Goal: Task Accomplishment & Management: Manage account settings

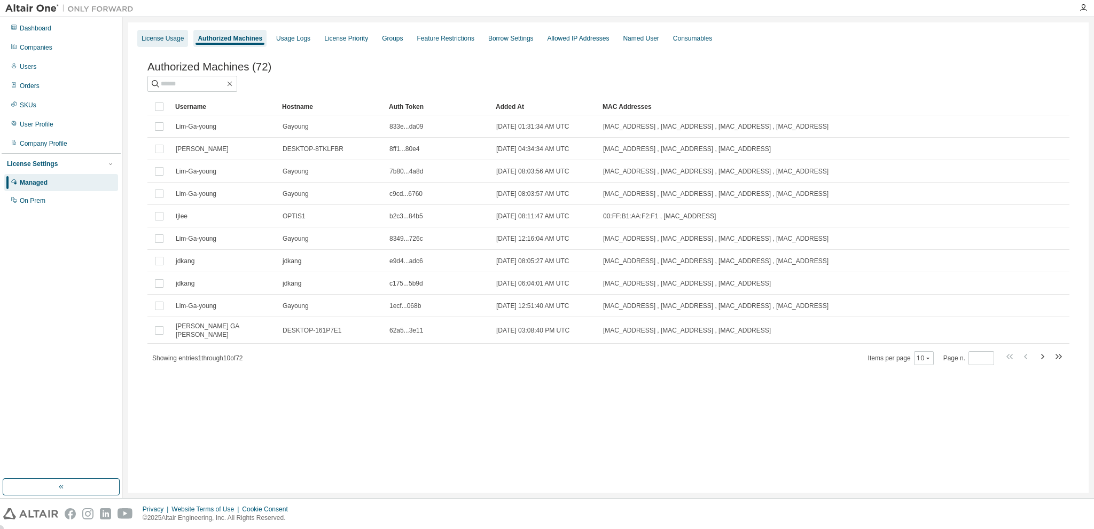
click at [173, 41] on div "License Usage" at bounding box center [163, 38] width 42 height 9
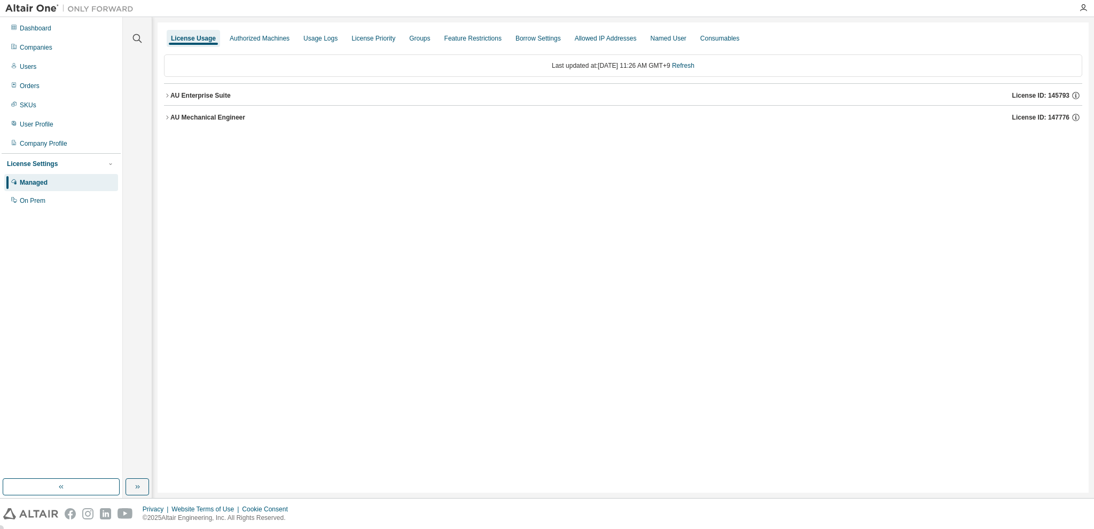
click at [166, 117] on icon "button" at bounding box center [167, 117] width 6 height 6
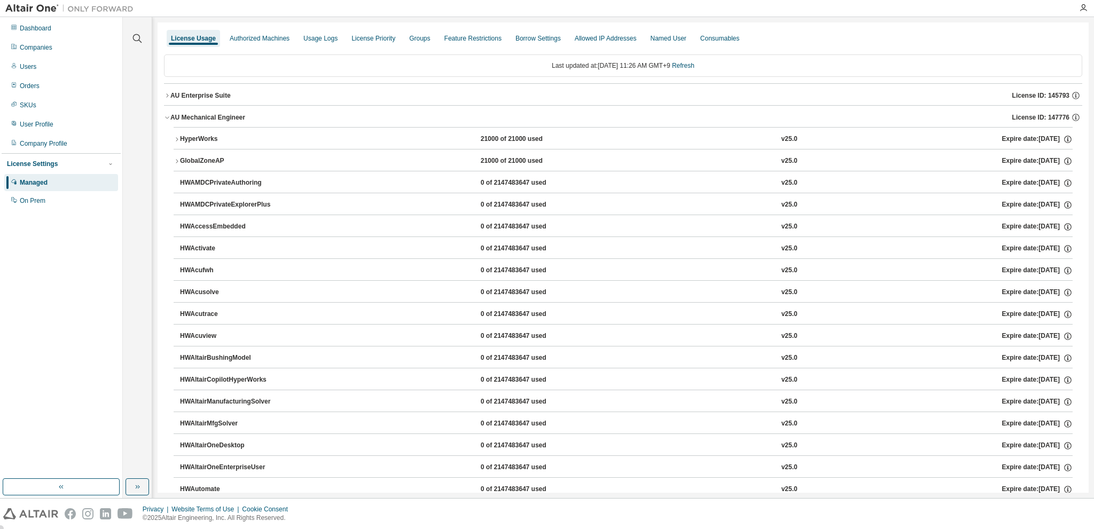
click at [177, 137] on icon "button" at bounding box center [177, 139] width 6 height 6
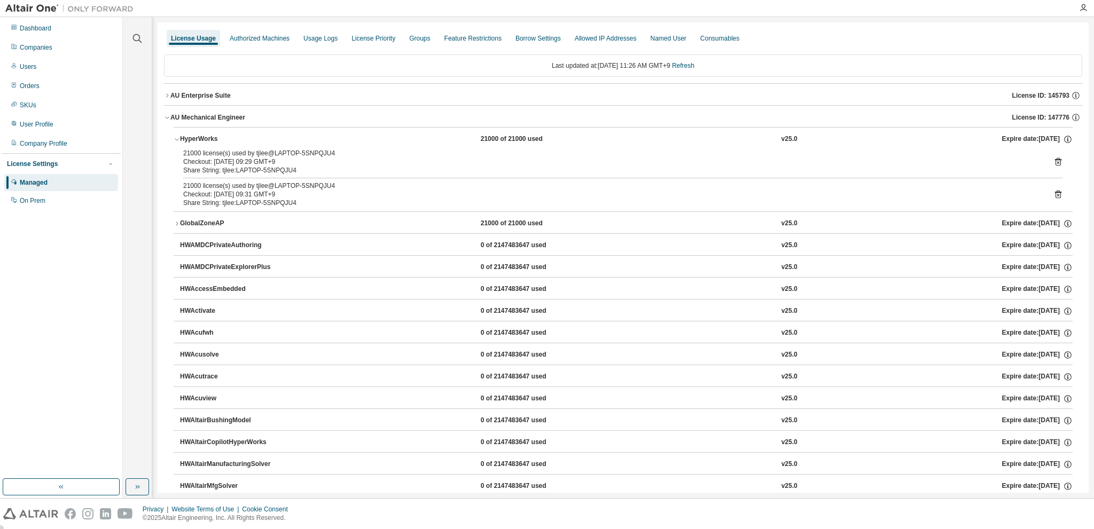
click at [177, 137] on icon "button" at bounding box center [177, 139] width 6 height 6
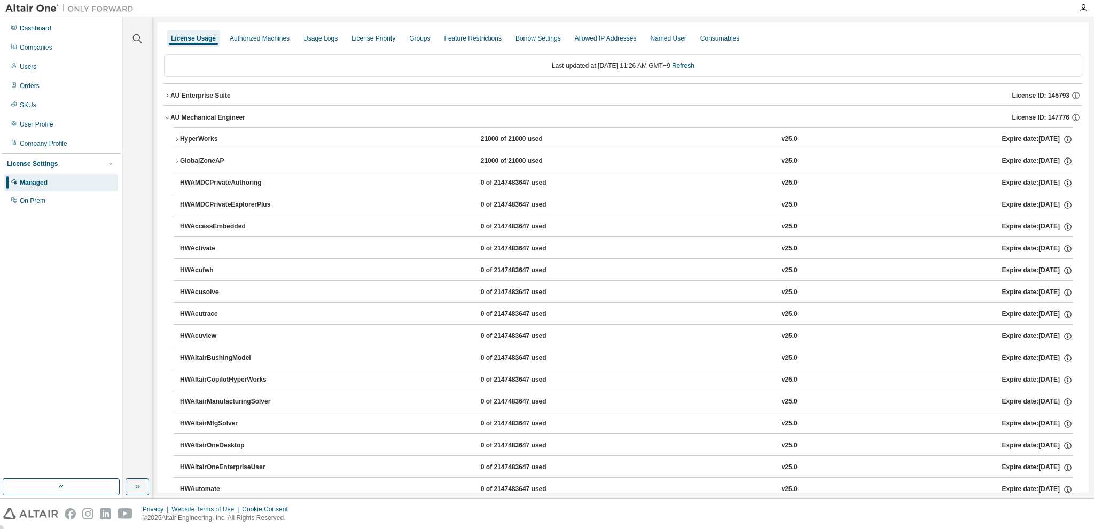
click at [168, 96] on icon "button" at bounding box center [167, 95] width 6 height 6
click at [177, 136] on icon "button" at bounding box center [177, 139] width 6 height 6
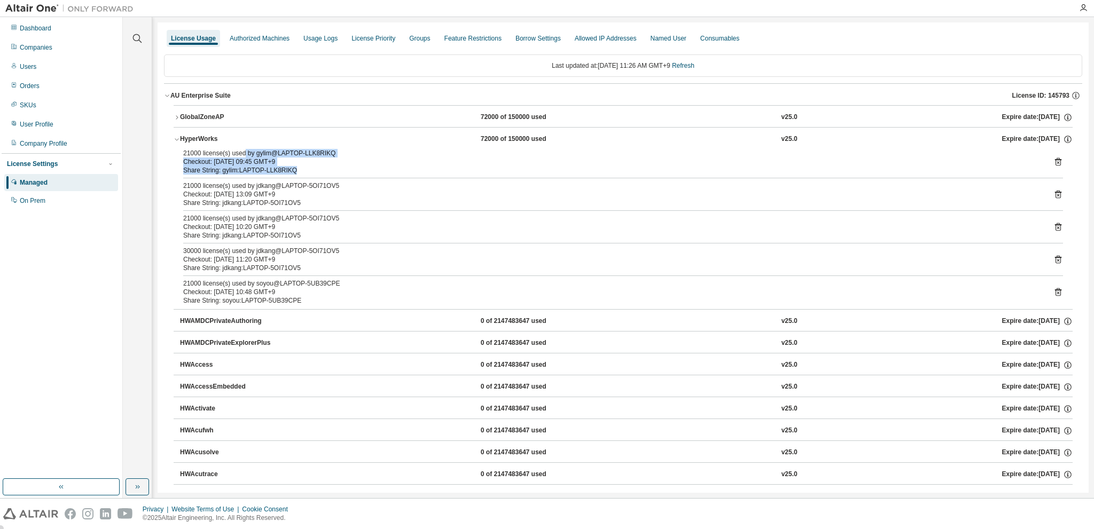
drag, startPoint x: 309, startPoint y: 169, endPoint x: 242, endPoint y: 152, distance: 69.5
click at [242, 152] on div "21000 license(s) used by gylim@LAPTOP-LLK8RIKQ Checkout: [DATE] 09:45 GMT+9 Sha…" at bounding box center [610, 162] width 854 height 26
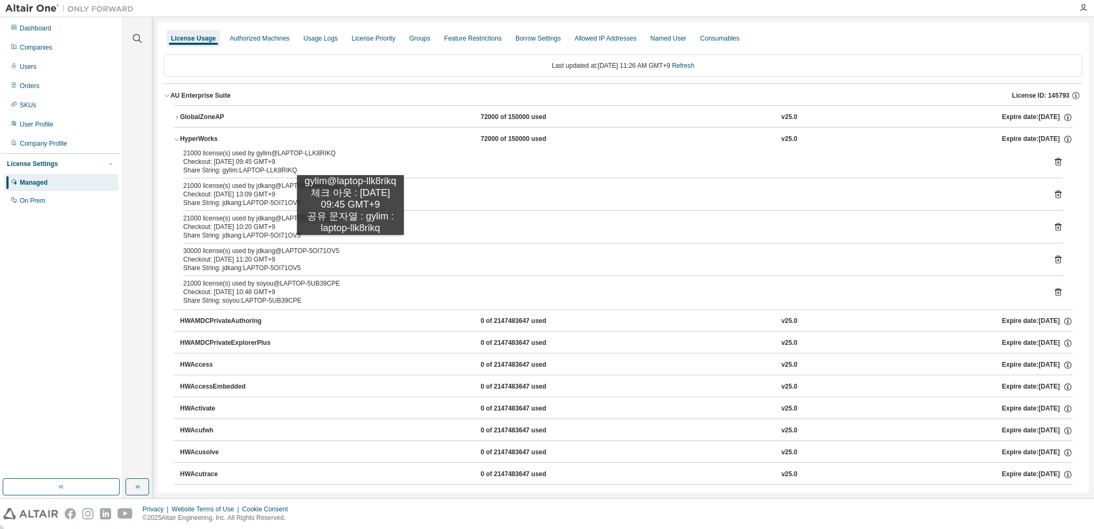
click at [351, 247] on div "30000 license(s) used by jdkang@LAPTOP-5OI71OV5" at bounding box center [610, 251] width 854 height 9
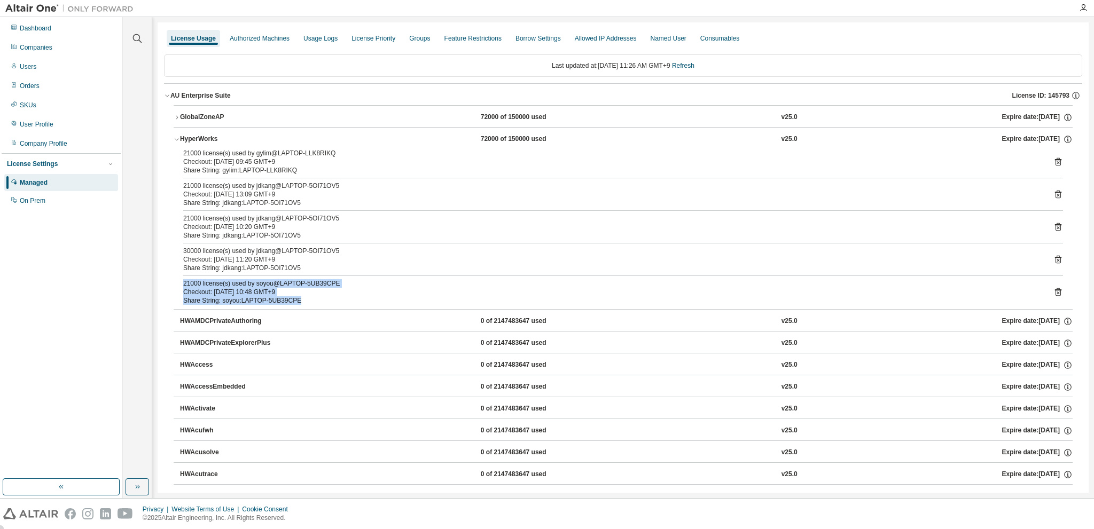
drag, startPoint x: 303, startPoint y: 303, endPoint x: 184, endPoint y: 283, distance: 120.8
click at [184, 283] on div "21000 license(s) used by soyou@LAPTOP-5UB39CPE Checkout: [DATE] 10:48 GMT+9 Sha…" at bounding box center [610, 292] width 854 height 26
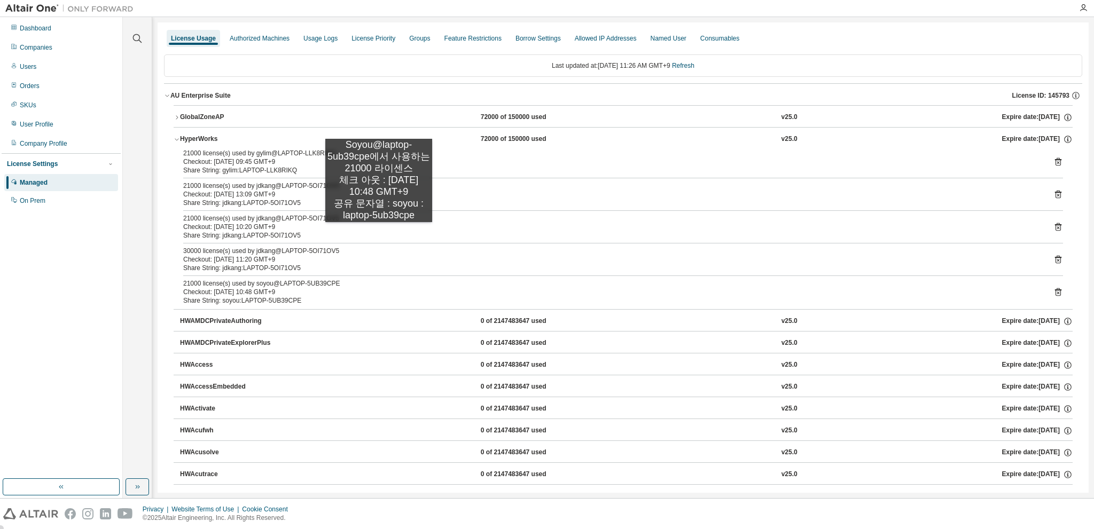
click at [379, 233] on div "Share String: jdkang:LAPTOP-5OI71OV5" at bounding box center [610, 235] width 854 height 9
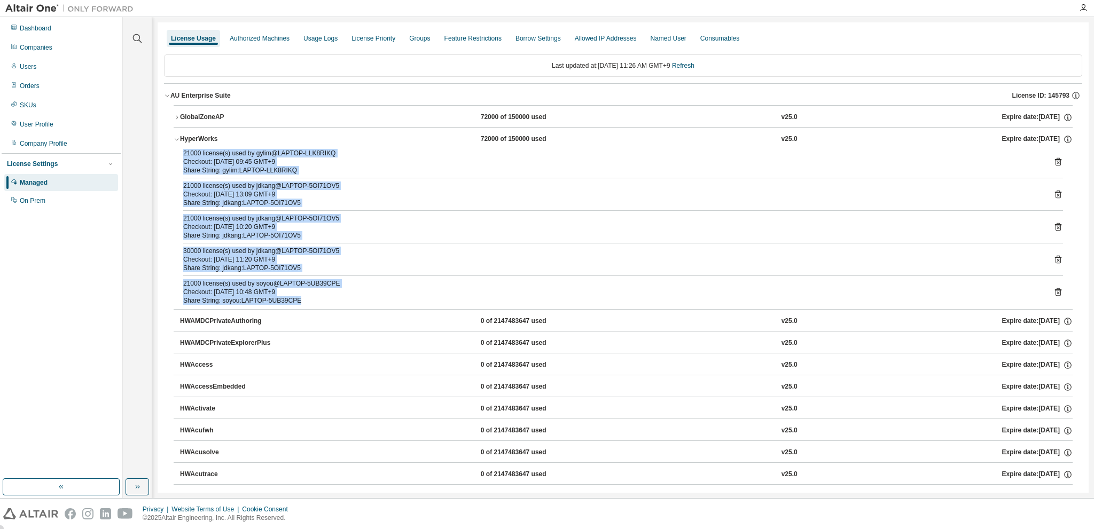
drag, startPoint x: 317, startPoint y: 299, endPoint x: 183, endPoint y: 151, distance: 199.7
click at [183, 151] on div "21000 license(s) used by gylim@LAPTOP-LLK8RIKQ Checkout: [DATE] 09:45 GMT+9 Sha…" at bounding box center [623, 229] width 899 height 160
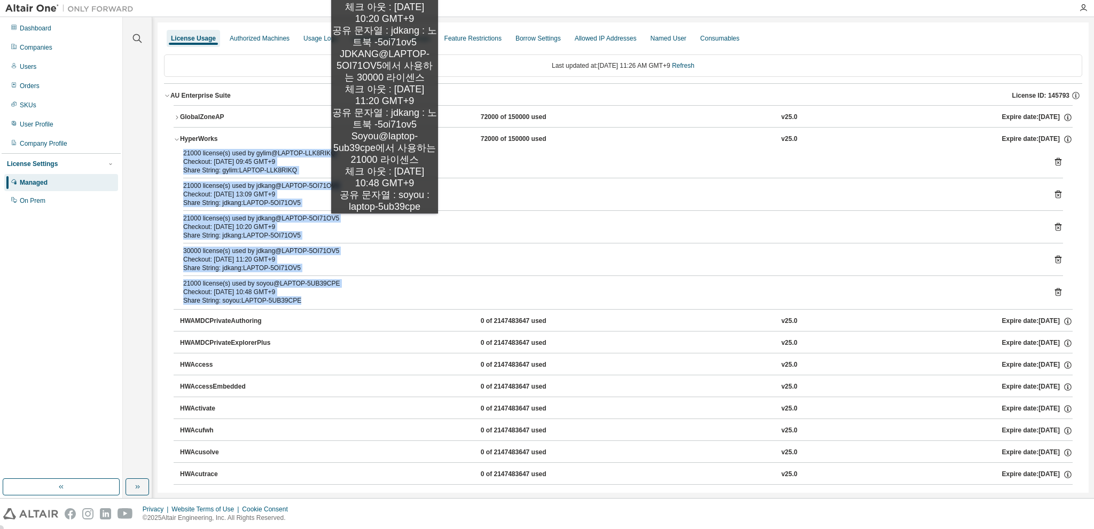
click at [385, 224] on div "Checkout: [DATE] 10:20 GMT+9" at bounding box center [610, 227] width 854 height 9
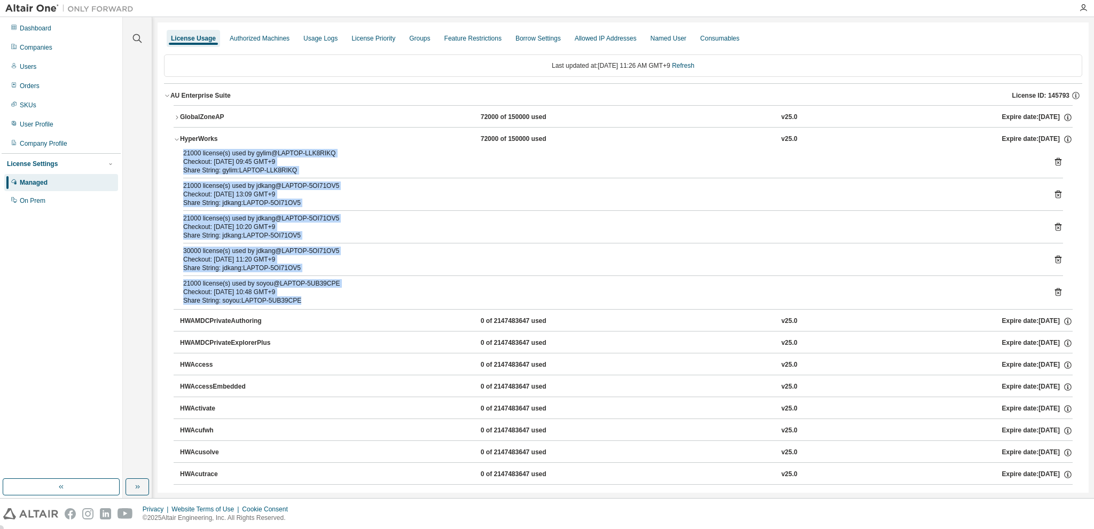
drag, startPoint x: 307, startPoint y: 284, endPoint x: 182, endPoint y: 156, distance: 178.7
click at [182, 156] on div "21000 license(s) used by gylim@LAPTOP-LLK8RIKQ Checkout: [DATE] 09:45 GMT+9 Sha…" at bounding box center [623, 229] width 899 height 160
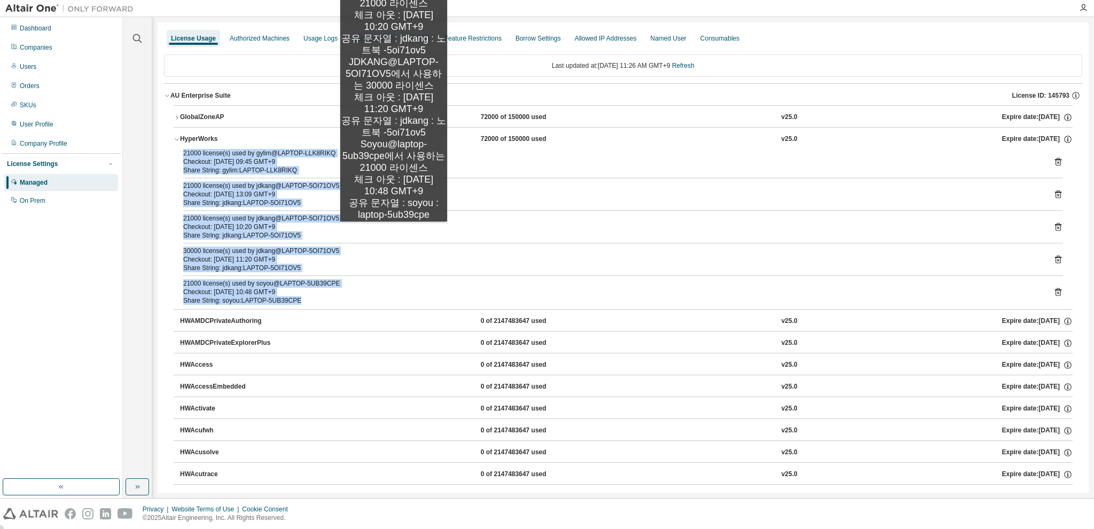
click at [394, 232] on div "Share String: jdkang:LAPTOP-5OI71OV5" at bounding box center [610, 235] width 854 height 9
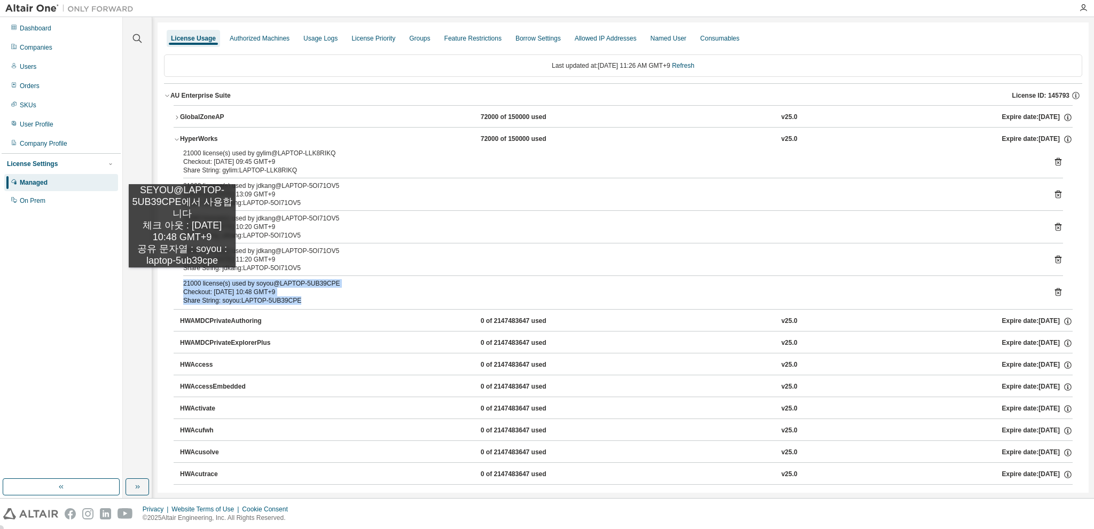
drag, startPoint x: 320, startPoint y: 302, endPoint x: 182, endPoint y: 278, distance: 139.3
click at [182, 278] on div "21000 license(s) used by gylim@LAPTOP-LLK8RIKQ Checkout: [DATE] 09:45 GMT+9 Sha…" at bounding box center [623, 229] width 899 height 160
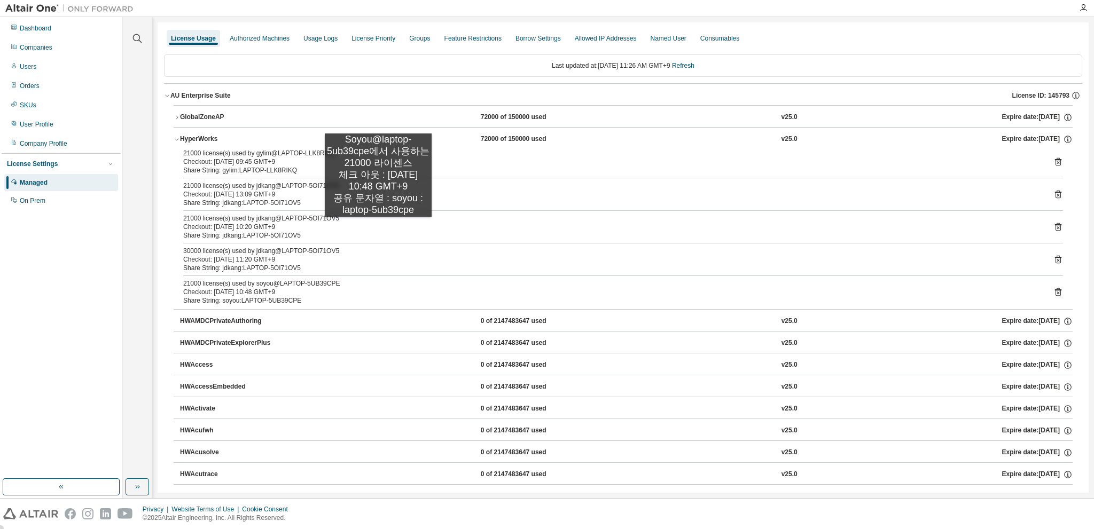
click at [378, 228] on div "Checkout: [DATE] 10:20 GMT+9" at bounding box center [610, 227] width 854 height 9
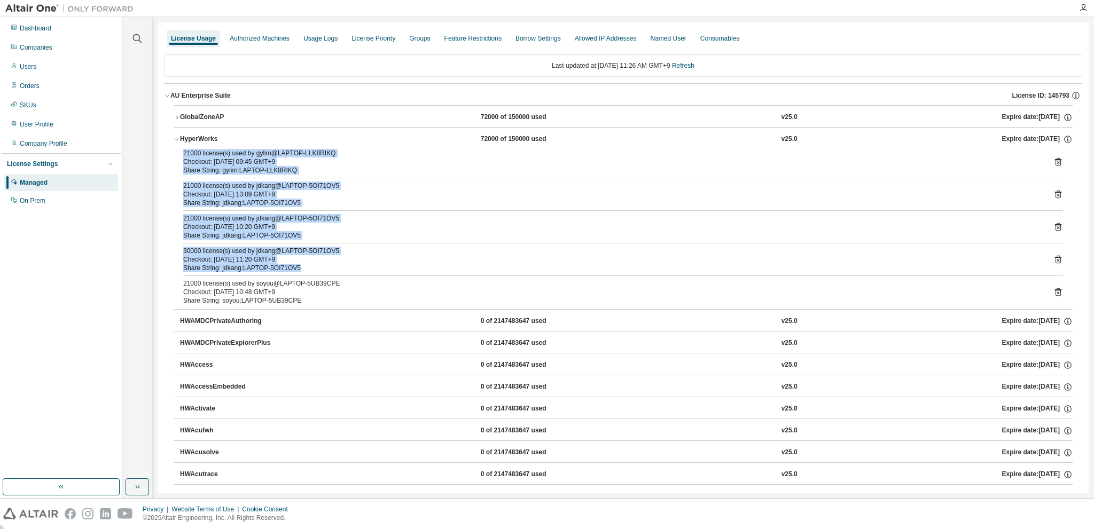
drag, startPoint x: 309, startPoint y: 267, endPoint x: 183, endPoint y: 152, distance: 170.2
click at [183, 152] on div "21000 license(s) used by gylim@LAPTOP-LLK8RIKQ Checkout: [DATE] 09:45 GMT+9 Sha…" at bounding box center [623, 229] width 899 height 160
click at [384, 203] on div "Share String: jdkang:LAPTOP-5OI71OV5" at bounding box center [610, 203] width 854 height 9
drag, startPoint x: 316, startPoint y: 291, endPoint x: 182, endPoint y: 157, distance: 189.3
click at [182, 157] on div "21000 license(s) used by gylim@LAPTOP-LLK8RIKQ Checkout: [DATE] 09:45 GMT+9 Sha…" at bounding box center [623, 229] width 899 height 160
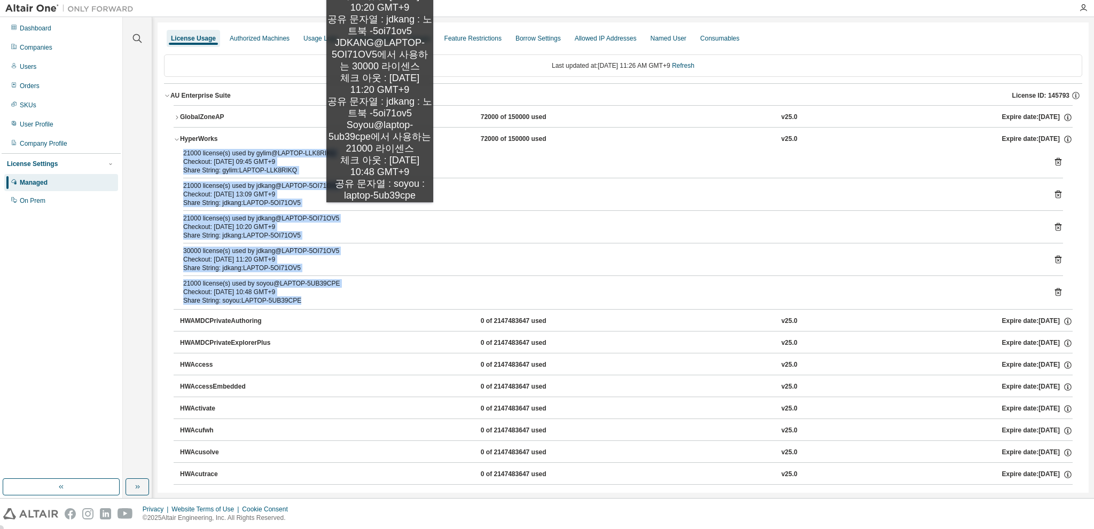
click at [380, 214] on div "21000 license(s) used by jdkang@LAPTOP-5OI71OV5" at bounding box center [610, 218] width 854 height 9
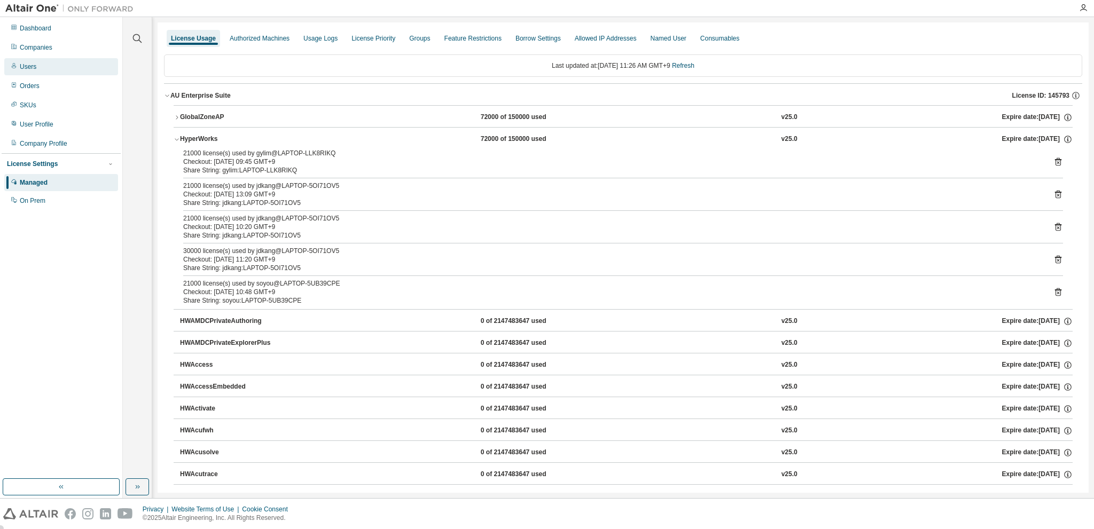
click at [46, 66] on div "Users" at bounding box center [61, 66] width 114 height 17
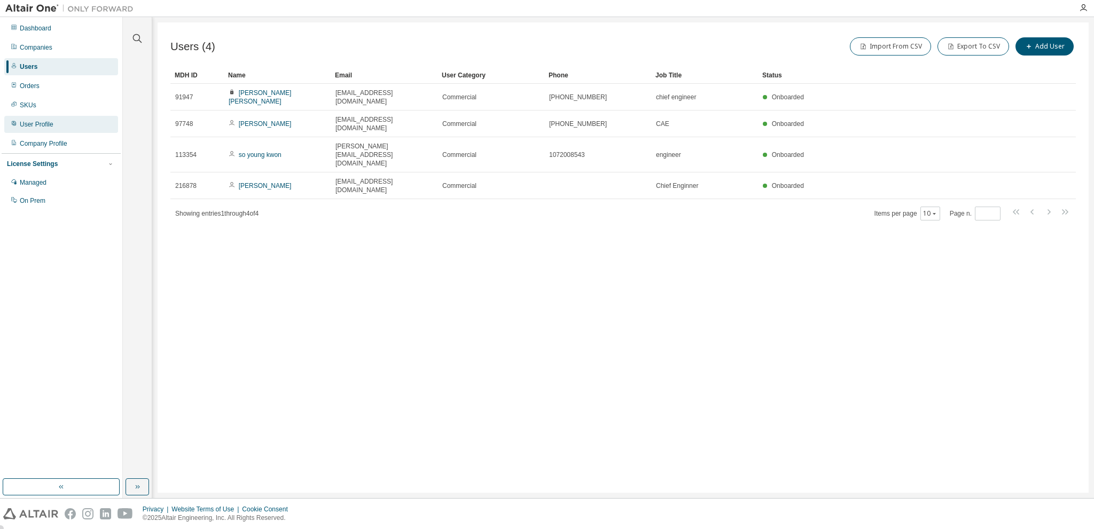
click at [33, 123] on div "User Profile" at bounding box center [37, 124] width 34 height 9
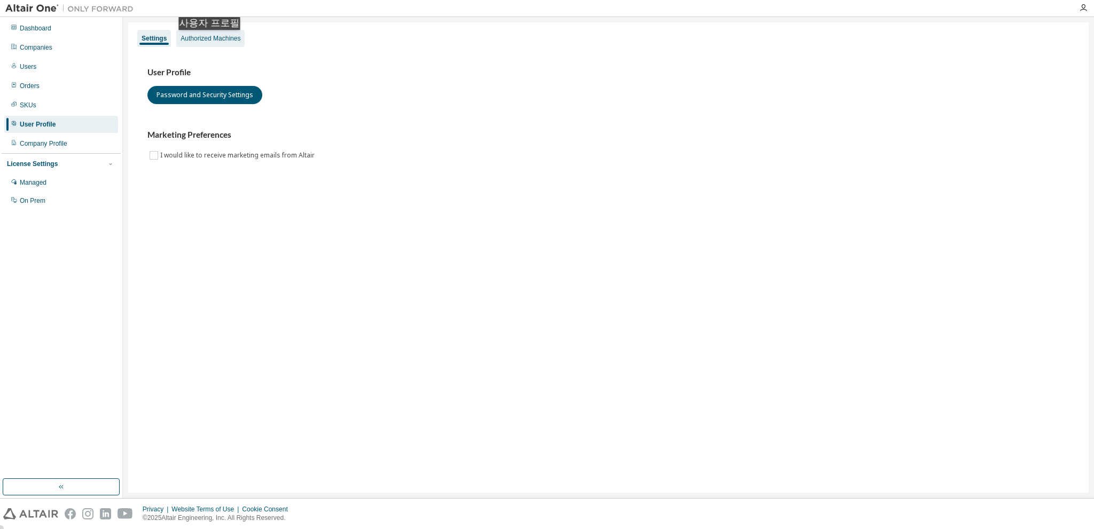
click at [212, 41] on div "Authorized Machines" at bounding box center [211, 38] width 60 height 9
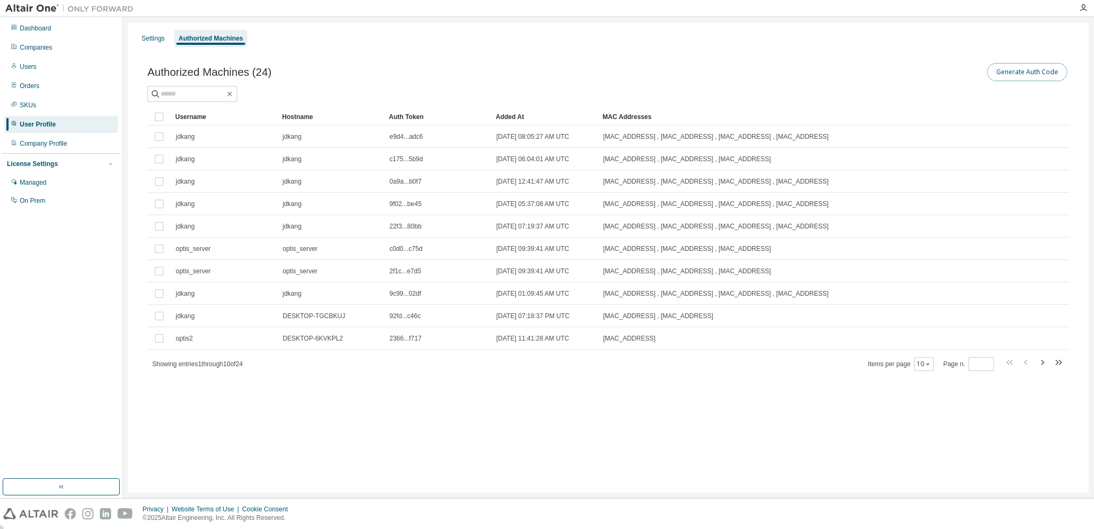
click at [1006, 75] on button "Generate Auth Code" at bounding box center [1027, 72] width 80 height 18
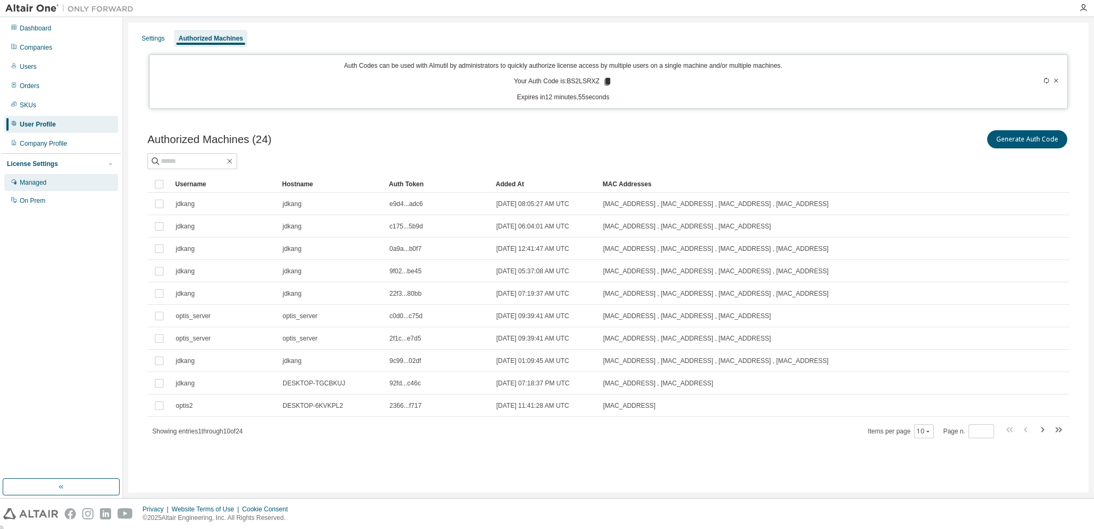
click at [48, 183] on div "Managed" at bounding box center [61, 182] width 114 height 17
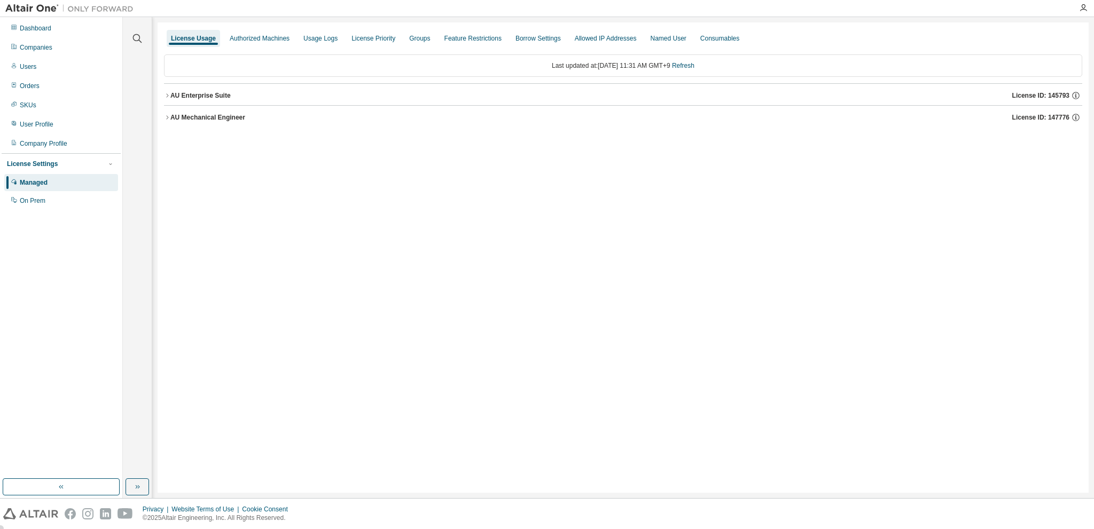
click at [169, 94] on icon "button" at bounding box center [167, 95] width 6 height 6
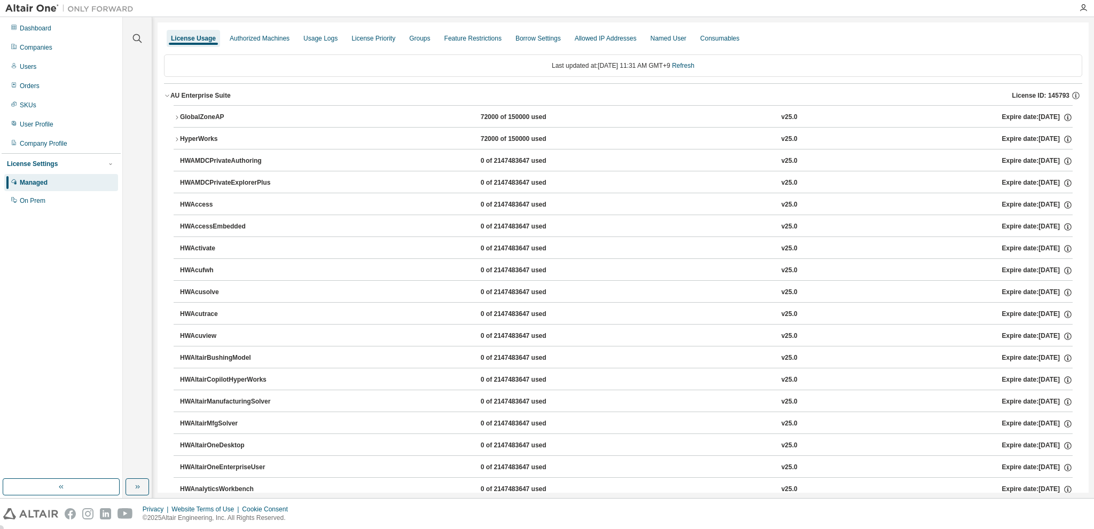
click at [176, 118] on icon "button" at bounding box center [177, 117] width 6 height 6
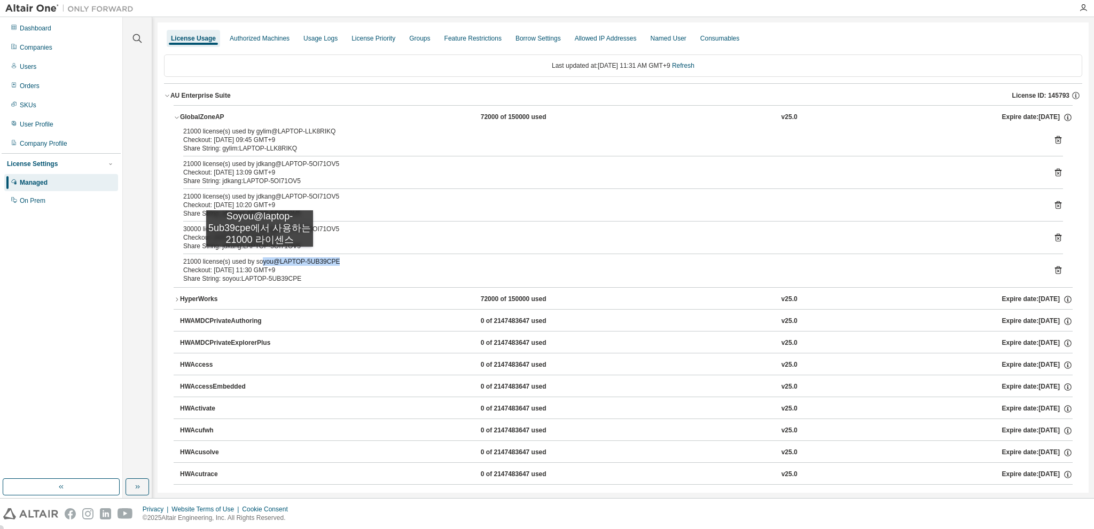
drag, startPoint x: 333, startPoint y: 259, endPoint x: 260, endPoint y: 258, distance: 73.2
click at [260, 258] on div "21000 license(s) used by soyou@LAPTOP-5UB39CPE" at bounding box center [610, 262] width 854 height 9
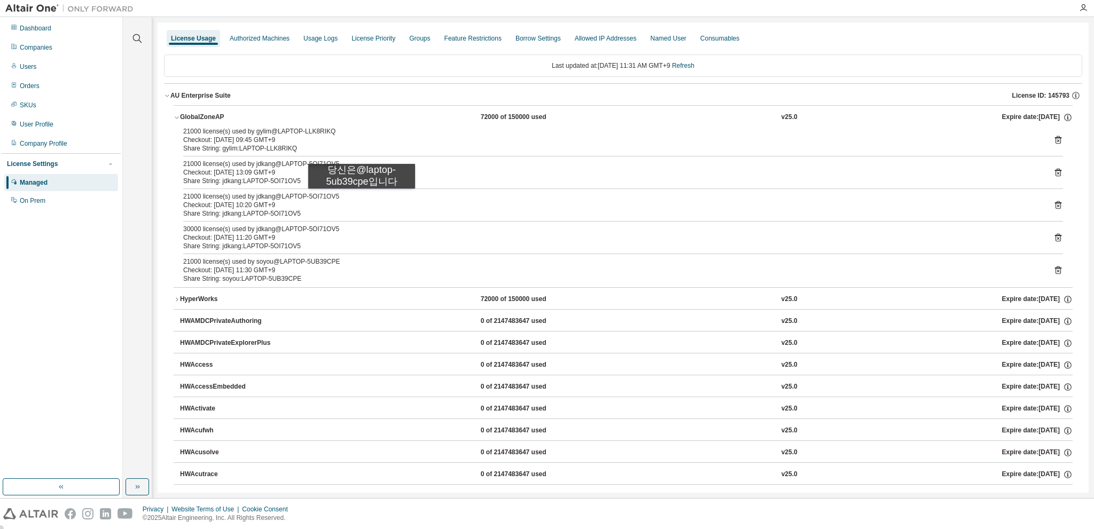
click at [362, 199] on div "21000 license(s) used by jdkang@LAPTOP-5OI71OV5" at bounding box center [610, 196] width 854 height 9
click at [312, 37] on div "Usage Logs" at bounding box center [320, 38] width 34 height 9
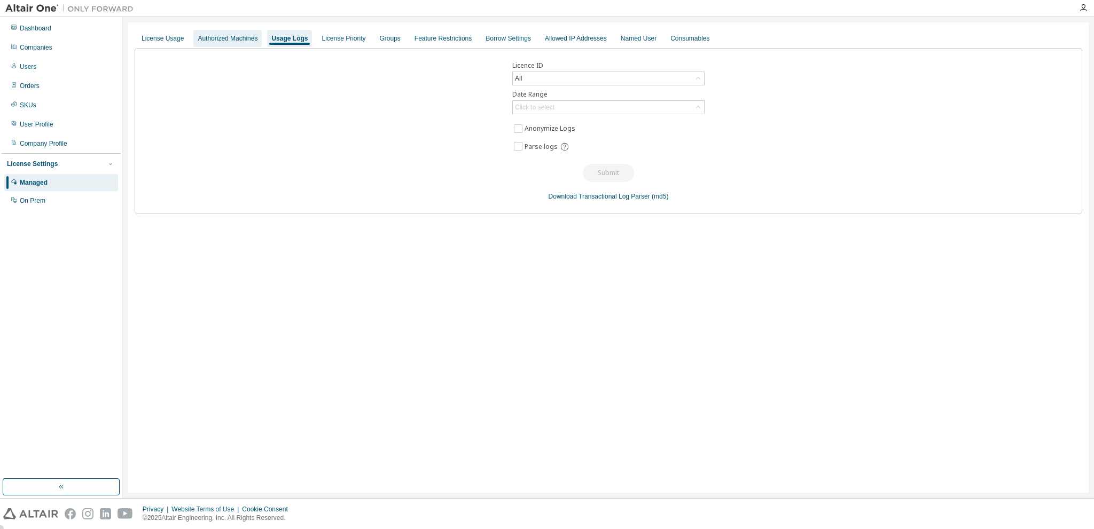
click at [237, 40] on div "Authorized Machines" at bounding box center [228, 38] width 60 height 9
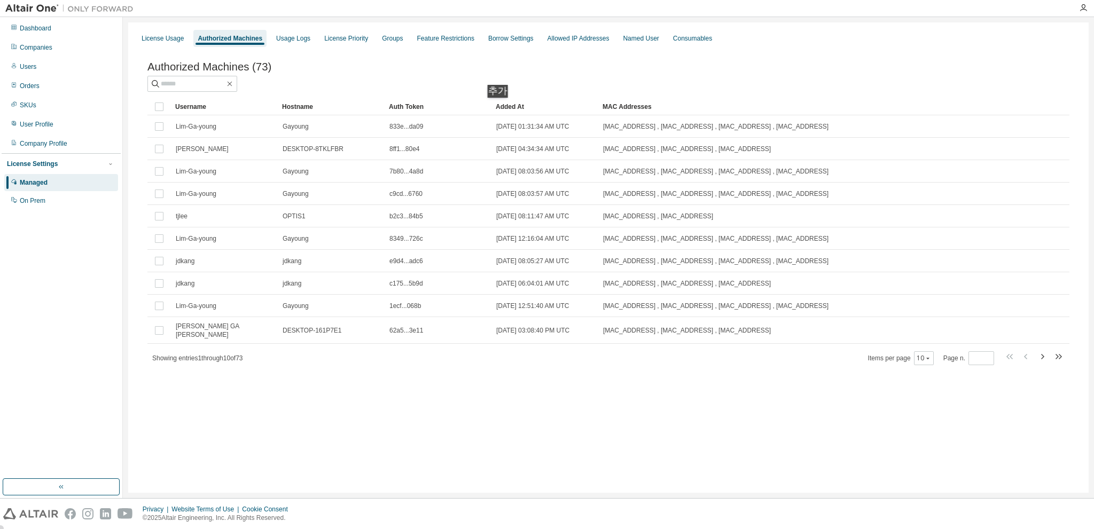
click at [502, 108] on div "Added At" at bounding box center [545, 106] width 98 height 17
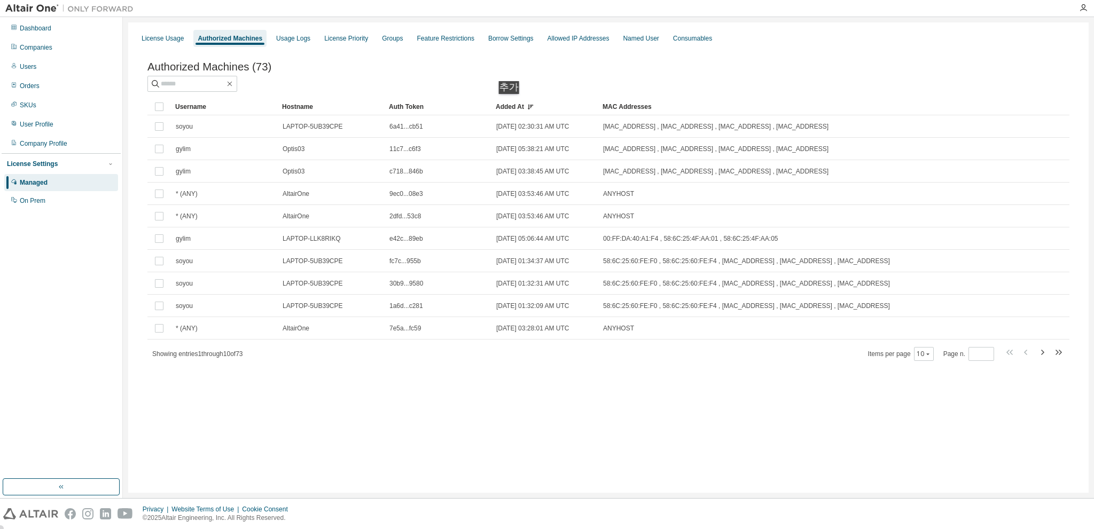
click at [513, 105] on div "Added At" at bounding box center [545, 106] width 98 height 17
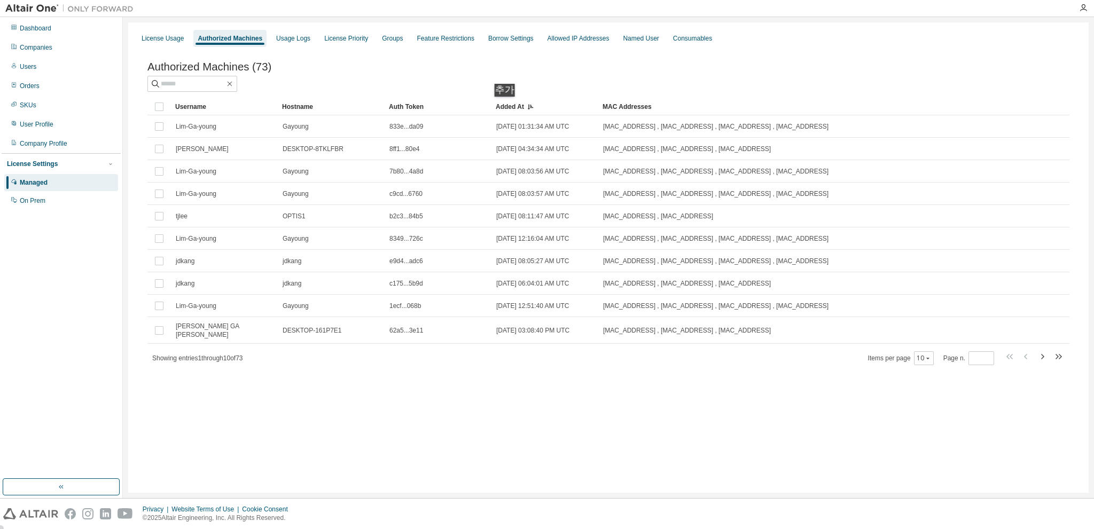
click at [509, 107] on div "Added At" at bounding box center [545, 106] width 98 height 17
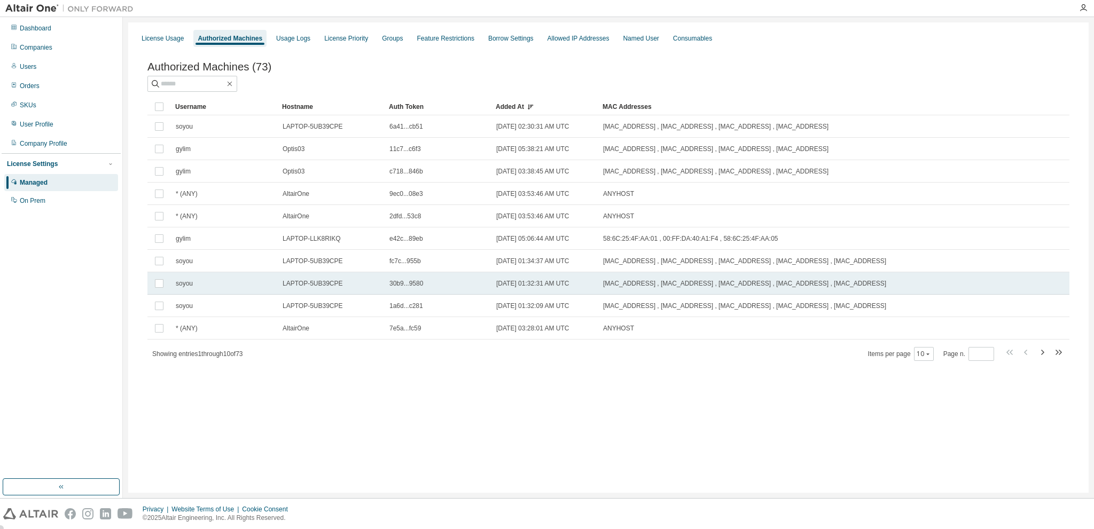
drag, startPoint x: 350, startPoint y: 262, endPoint x: 883, endPoint y: 277, distance: 532.9
click at [883, 277] on tbody "soyou LAPTOP-5UB39CPE 6a41...cb51 [DATE] 02:30:31 AM UTC [MAC_ADDRESS] , [MAC_A…" at bounding box center [608, 227] width 922 height 224
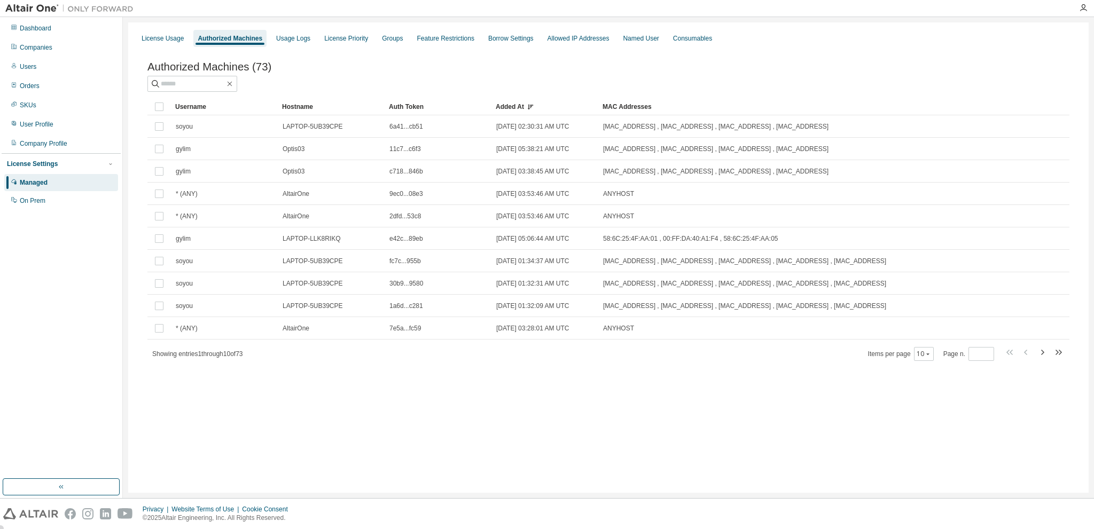
click at [472, 385] on div "Authorized Machines (73) Clear Load Save Save As Field Operator Value Select fi…" at bounding box center [609, 218] width 948 height 341
click at [198, 111] on div "Username" at bounding box center [224, 106] width 98 height 17
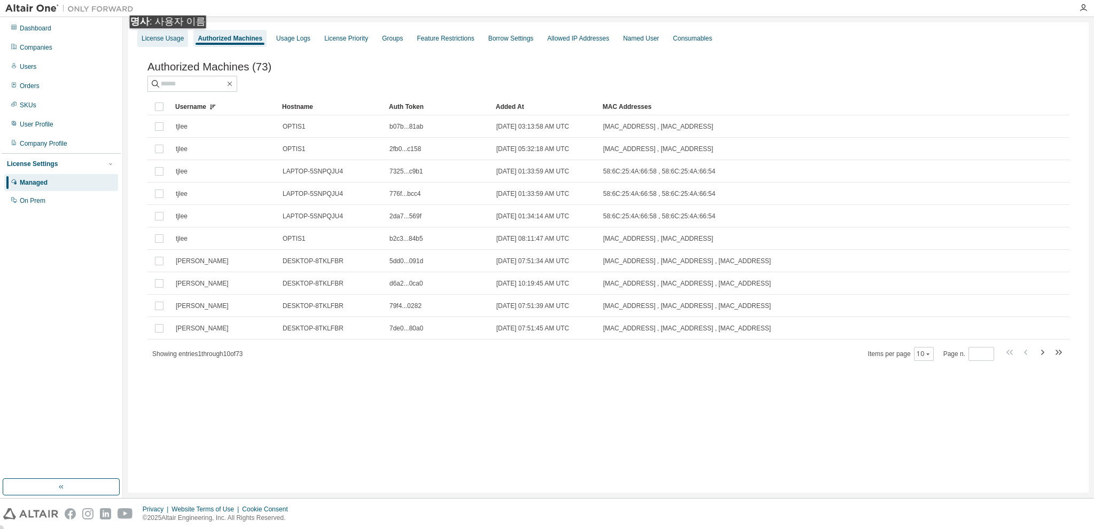
click at [168, 39] on div "License Usage" at bounding box center [163, 38] width 42 height 9
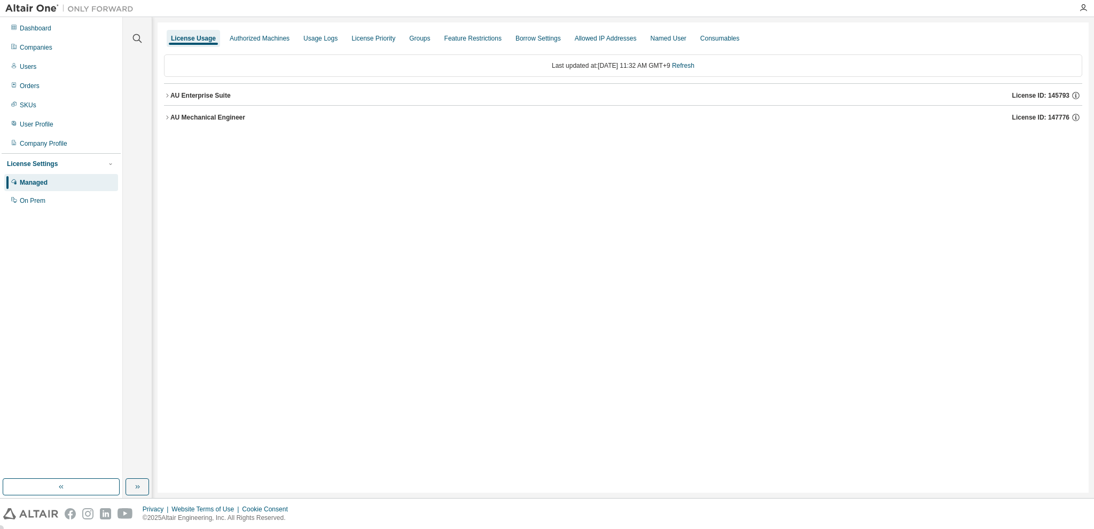
click at [164, 119] on icon "button" at bounding box center [167, 117] width 6 height 6
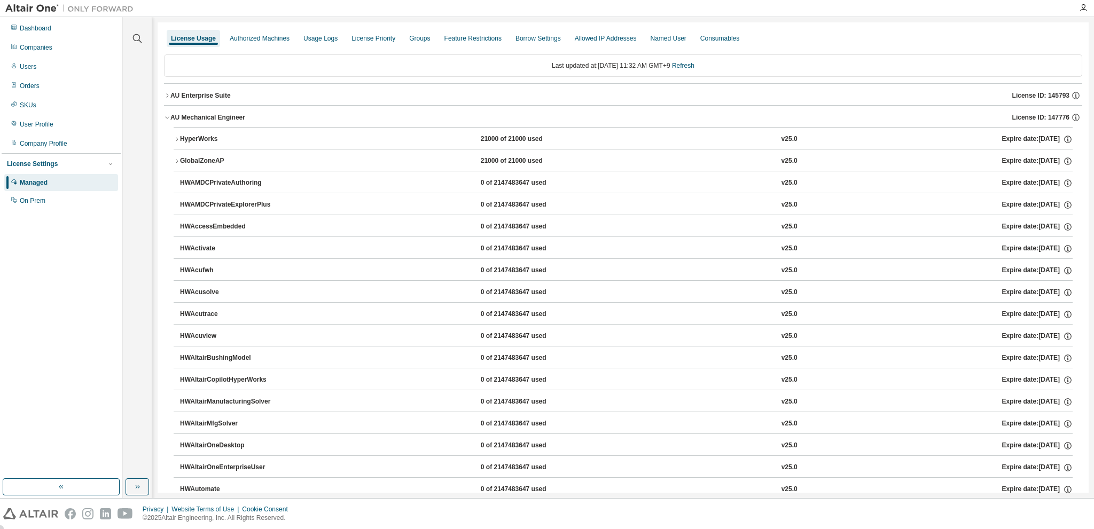
click at [175, 136] on icon "button" at bounding box center [177, 139] width 6 height 6
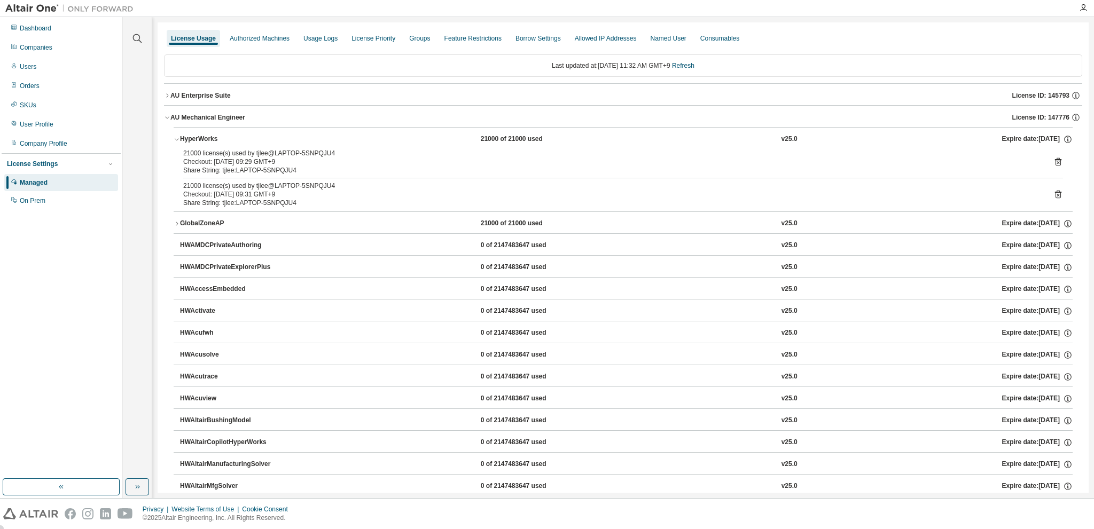
click at [167, 95] on icon "button" at bounding box center [167, 95] width 6 height 6
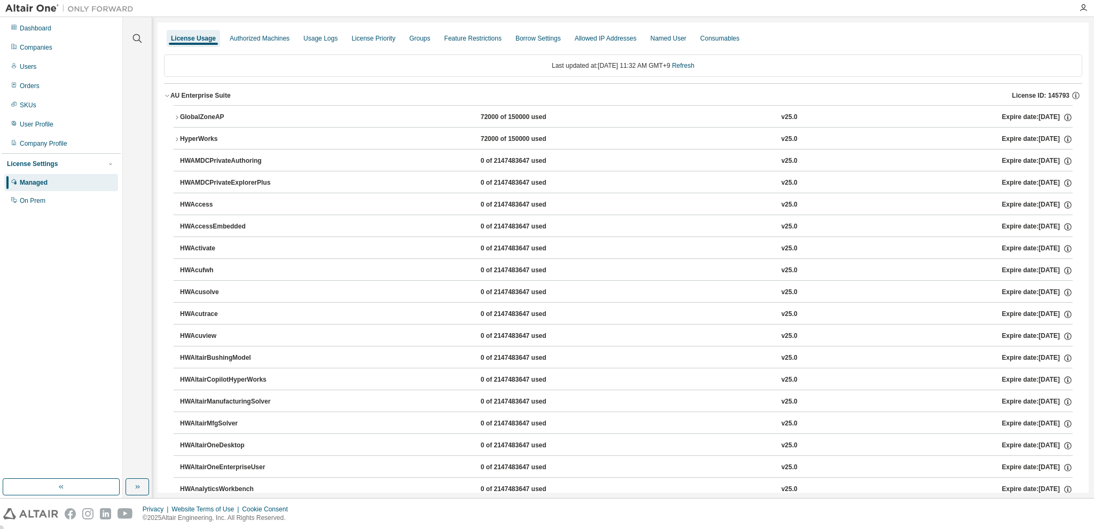
click at [176, 135] on button "HyperWorks 72000 of 150000 used v25.0 Expire date: [DATE]" at bounding box center [623, 140] width 899 height 24
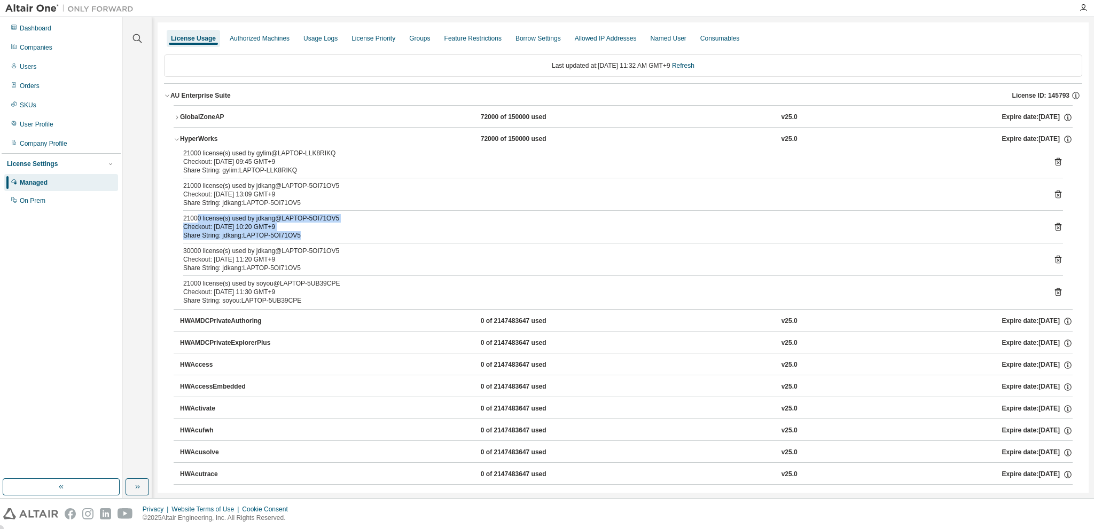
drag, startPoint x: 303, startPoint y: 234, endPoint x: 197, endPoint y: 211, distance: 108.8
click at [197, 211] on div "21000 license(s) used by gylim@LAPTOP-LLK8RIKQ Checkout: [DATE] 09:45 GMT+9 Sha…" at bounding box center [623, 229] width 899 height 160
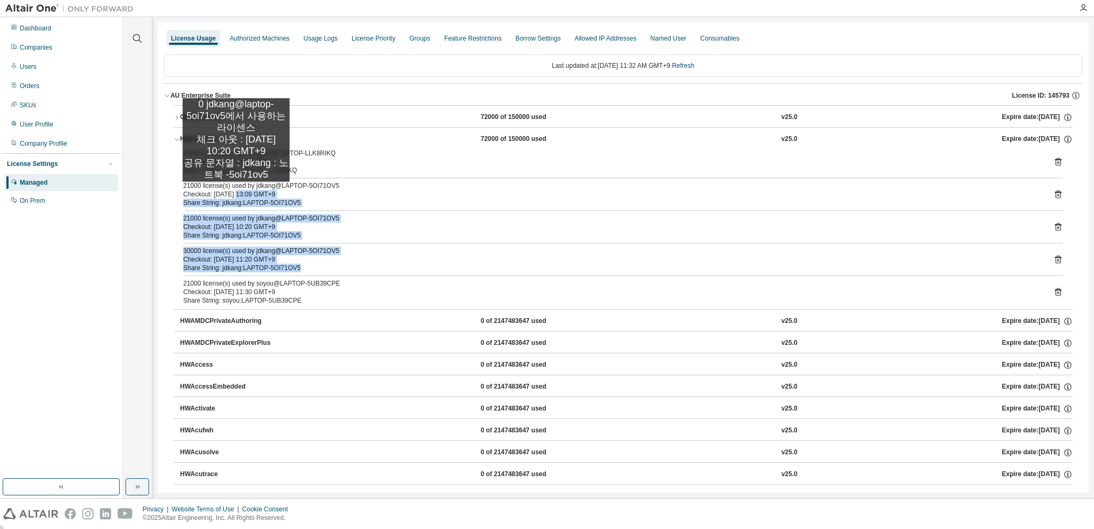
drag, startPoint x: 289, startPoint y: 262, endPoint x: 244, endPoint y: 182, distance: 92.1
click at [235, 188] on div "21000 license(s) used by gylim@LAPTOP-LLK8RIKQ Checkout: [DATE] 09:45 GMT+9 Sha…" at bounding box center [623, 229] width 899 height 160
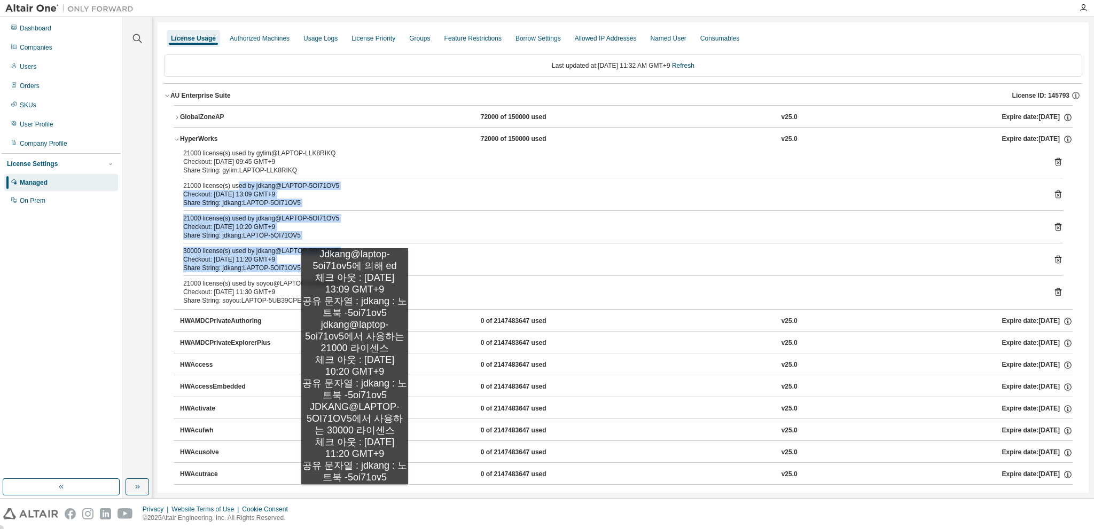
click at [355, 238] on div "Share String: jdkang:LAPTOP-5OI71OV5" at bounding box center [610, 235] width 854 height 9
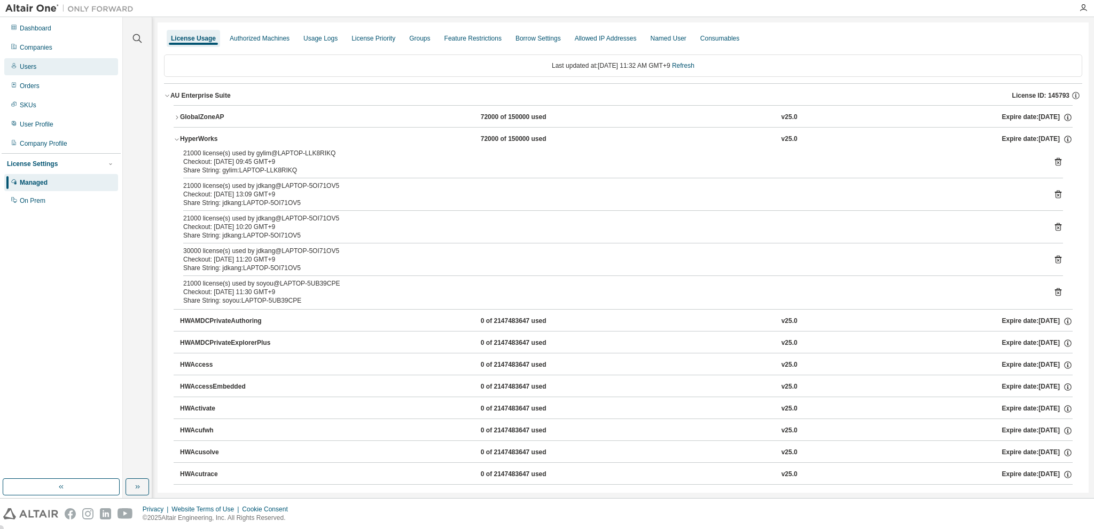
click at [21, 69] on div "Users" at bounding box center [28, 67] width 17 height 9
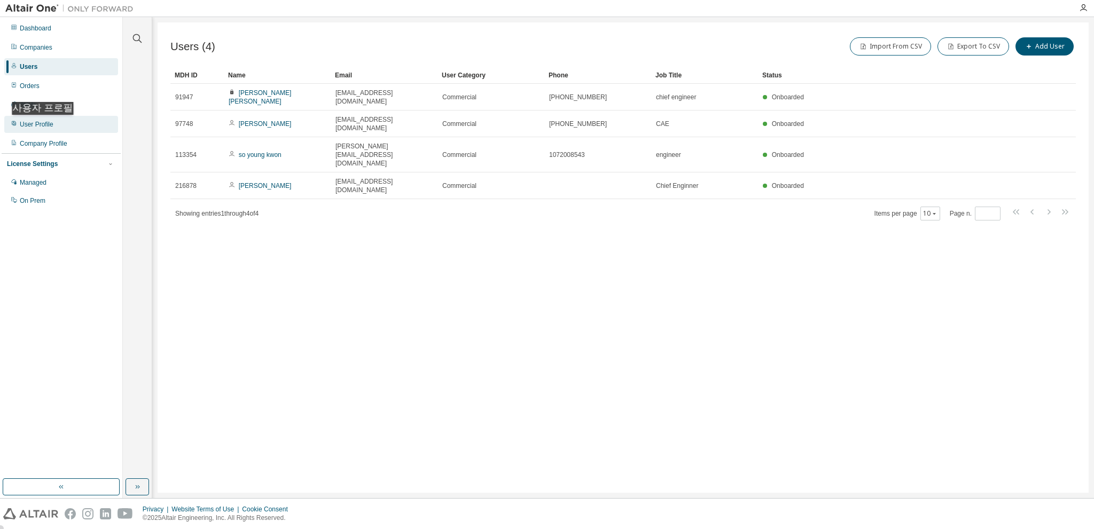
click at [45, 126] on div "User Profile" at bounding box center [37, 124] width 34 height 9
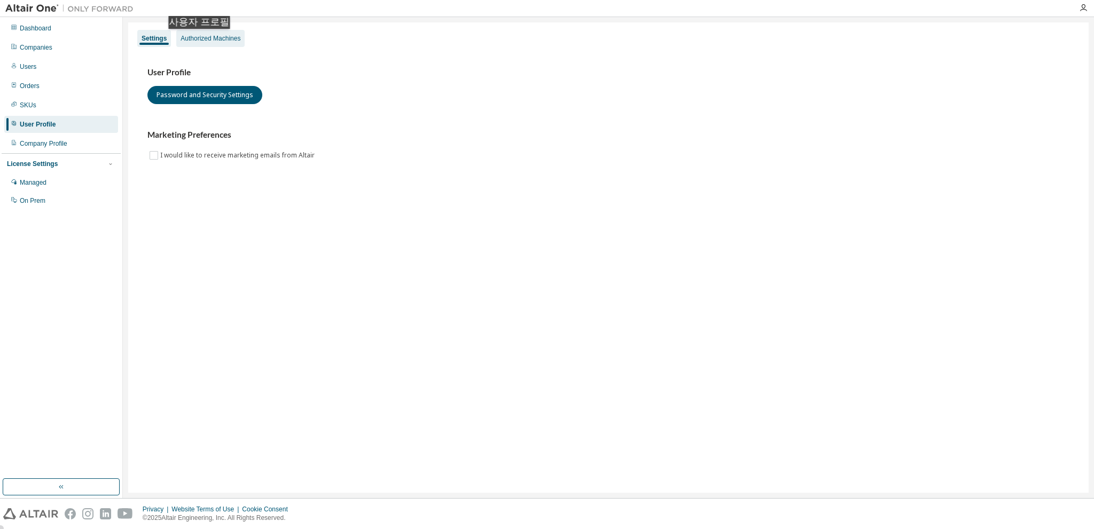
click at [201, 40] on div "Authorized Machines" at bounding box center [211, 38] width 60 height 9
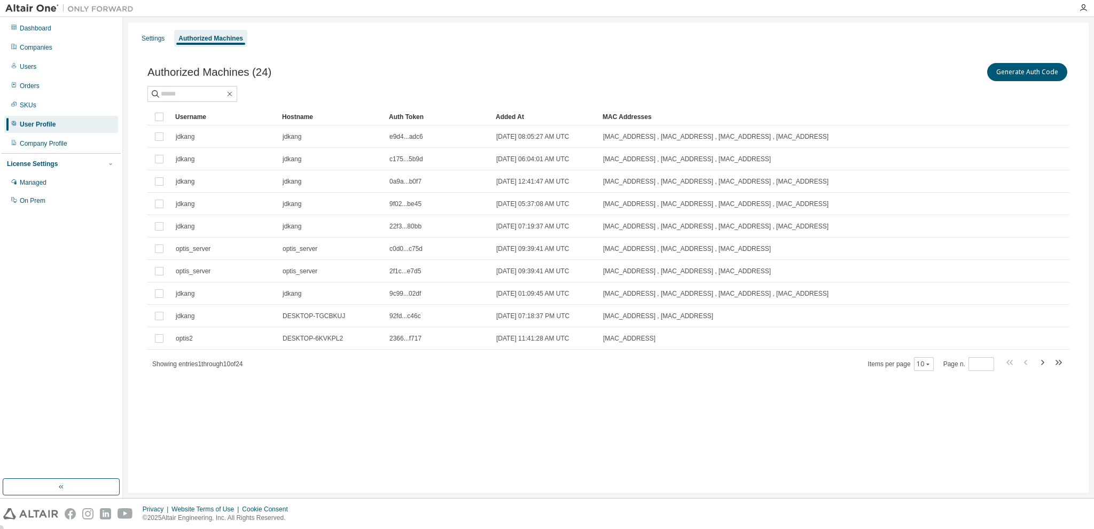
click at [510, 117] on div "Added At" at bounding box center [545, 116] width 98 height 17
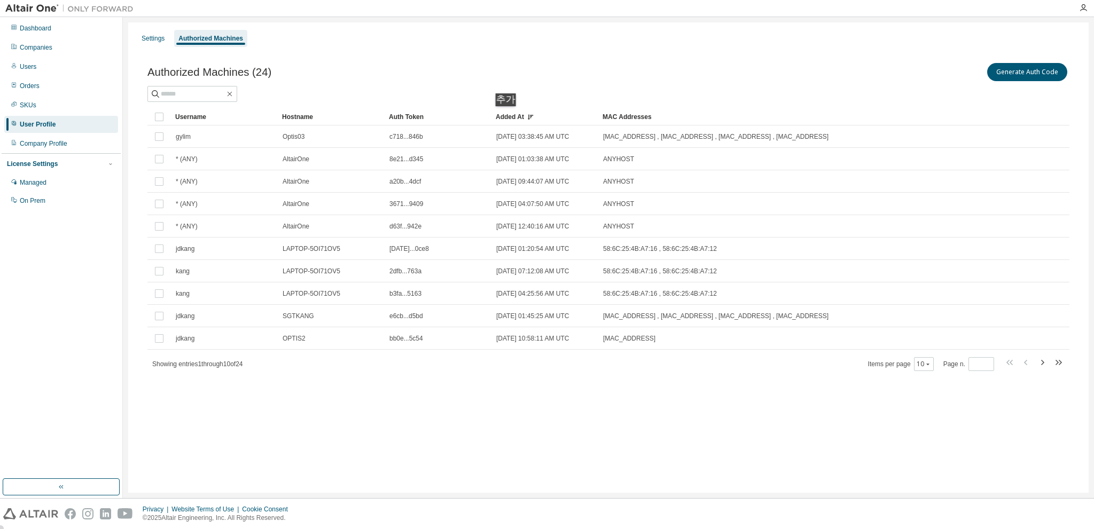
click at [510, 117] on div "Added At" at bounding box center [545, 116] width 98 height 17
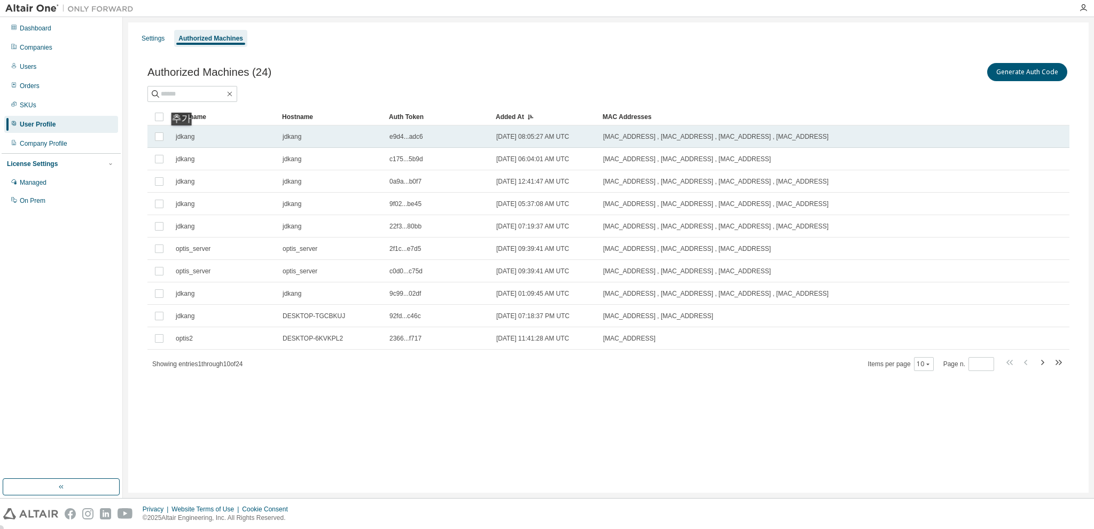
click at [185, 136] on span "jdkang" at bounding box center [185, 137] width 19 height 9
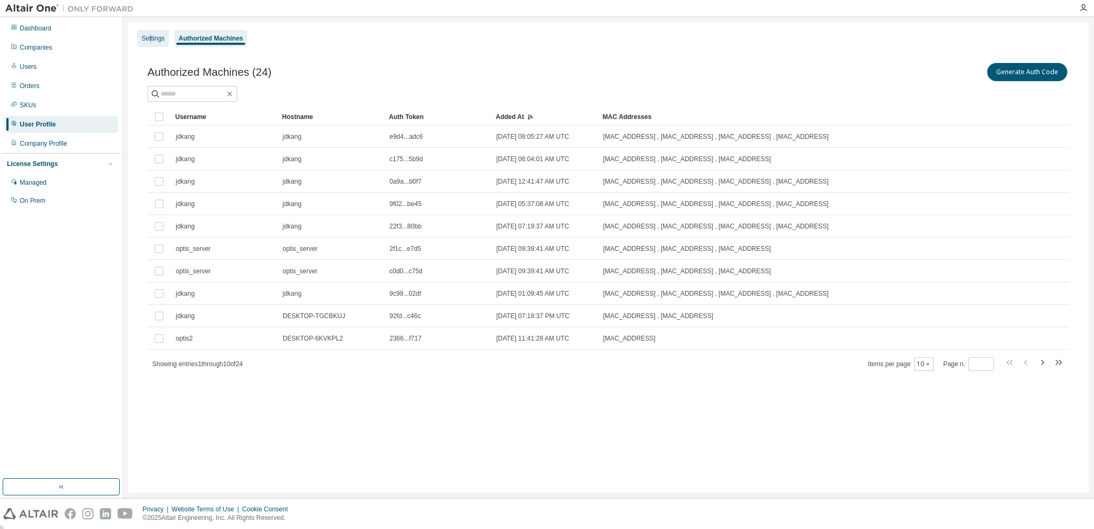
click at [150, 40] on div "Settings" at bounding box center [153, 38] width 23 height 9
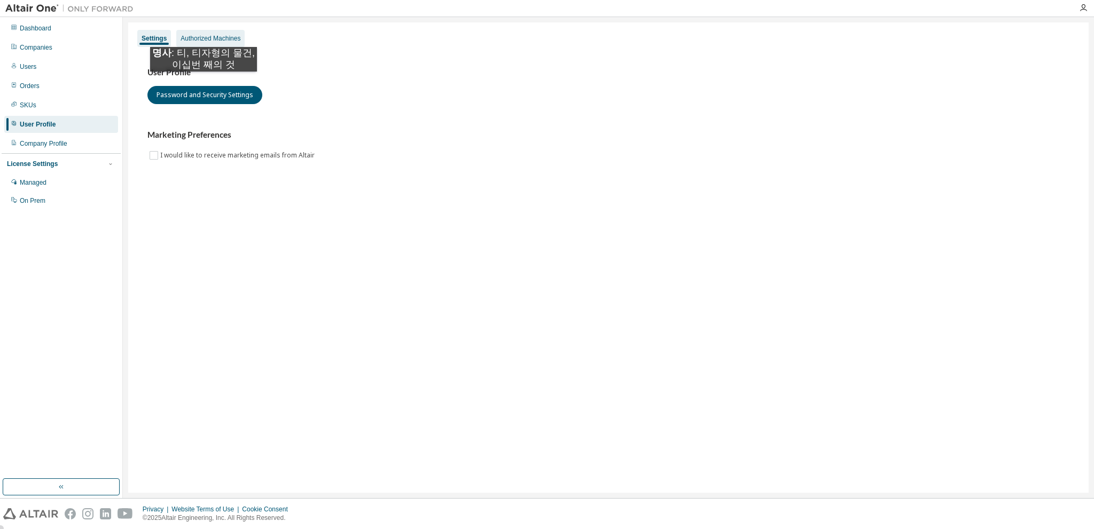
click at [204, 36] on div "Authorized Machines" at bounding box center [211, 38] width 60 height 9
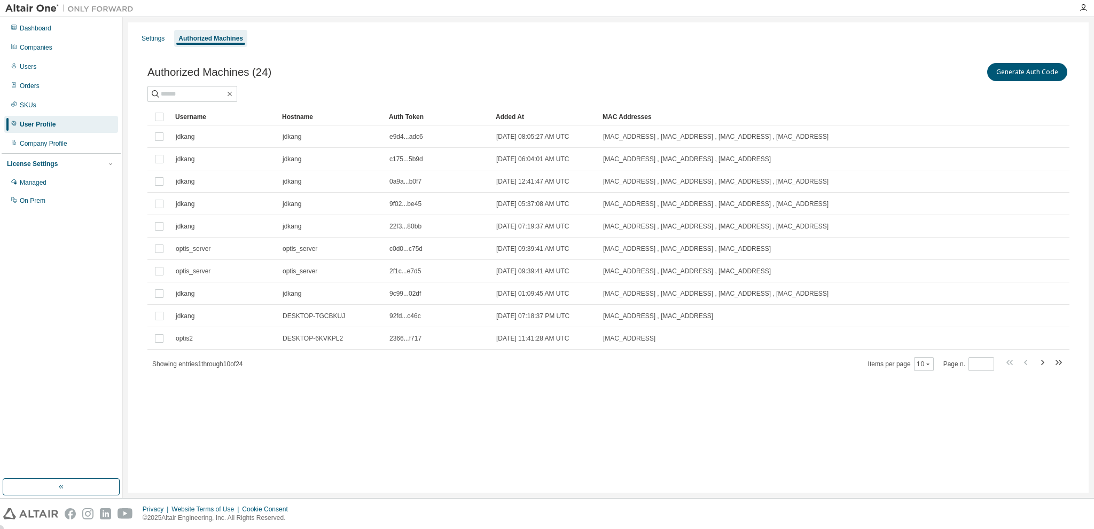
click at [512, 115] on div "Added At" at bounding box center [545, 116] width 98 height 17
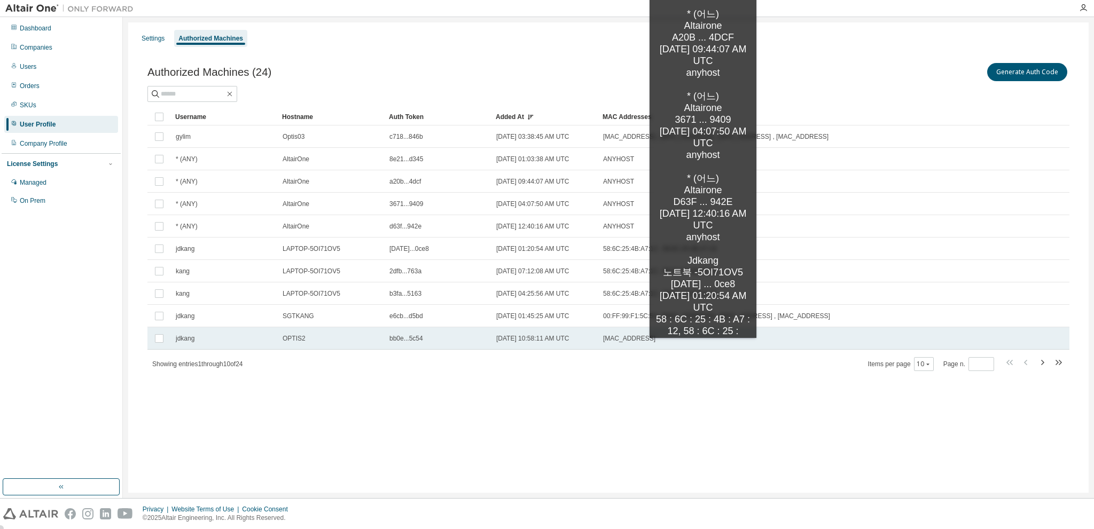
drag, startPoint x: 375, startPoint y: 160, endPoint x: 719, endPoint y: 339, distance: 387.9
click at [704, 349] on tbody "gylim Optis03 c718...846b [DATE] 03:38:45 AM UTC [MAC_ADDRESS] , [MAC_ADDRESS] …" at bounding box center [608, 238] width 922 height 224
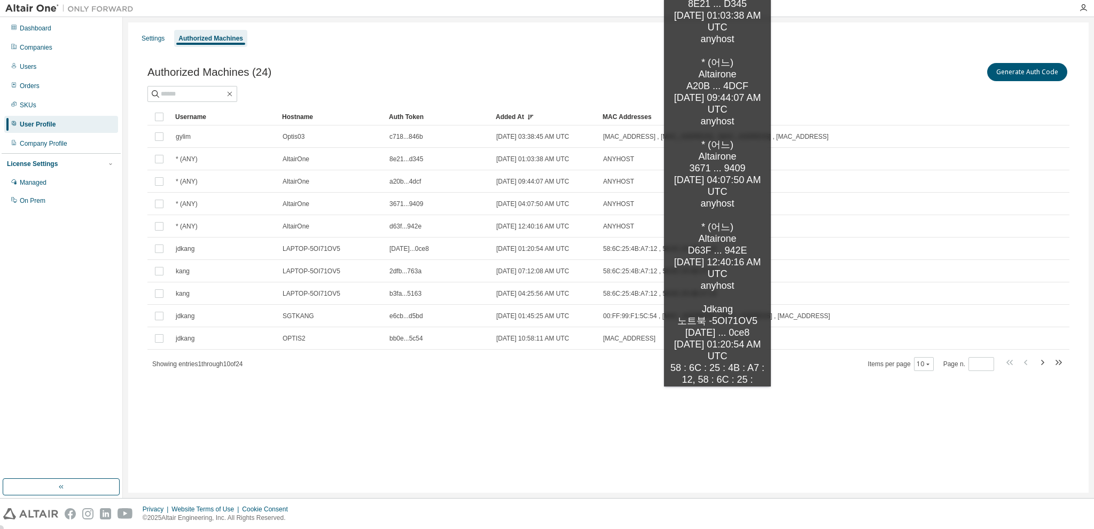
click at [718, 398] on div "Authorized Machines (24) Generate Auth Code Clear Load Save Save As Field Opera…" at bounding box center [609, 224] width 948 height 352
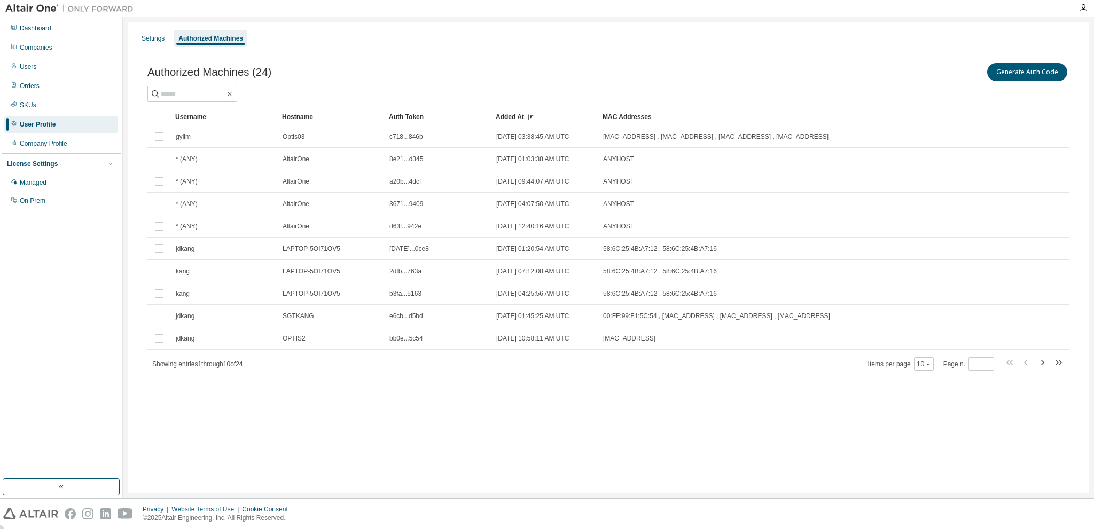
click at [532, 118] on icon at bounding box center [530, 117] width 6 height 6
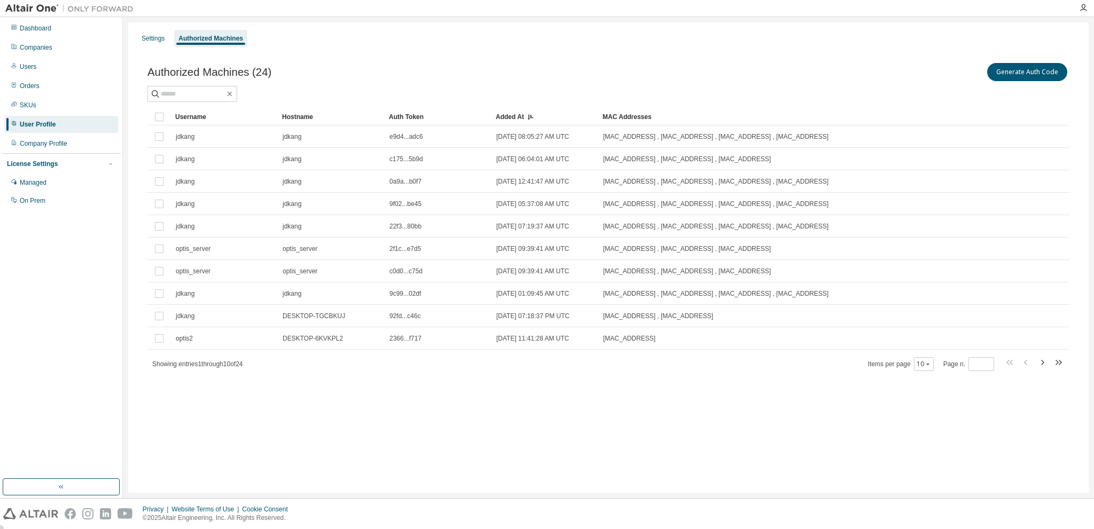
click at [532, 118] on icon at bounding box center [530, 117] width 6 height 6
click at [526, 117] on div "Added At" at bounding box center [545, 116] width 98 height 17
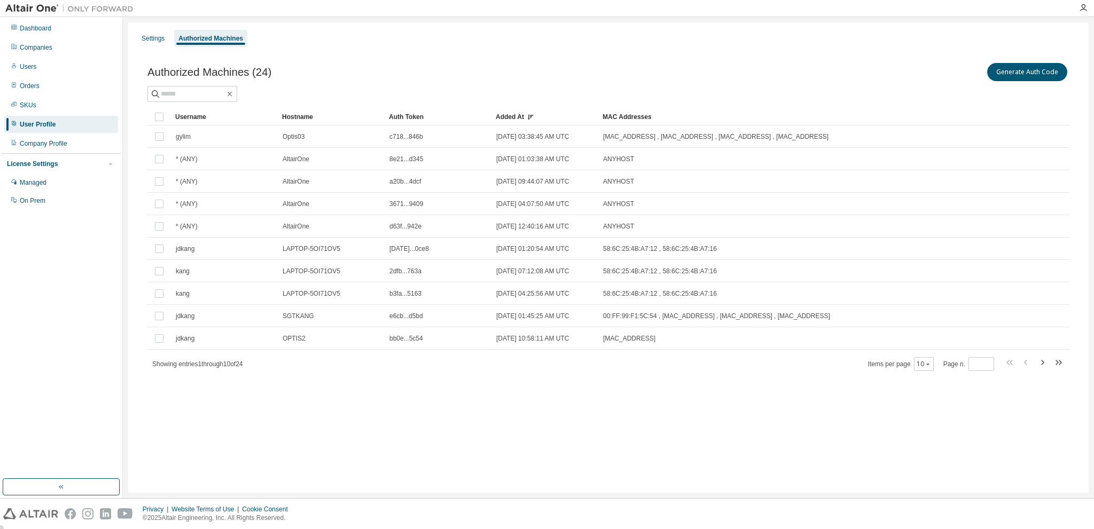
click at [528, 119] on icon at bounding box center [530, 117] width 6 height 6
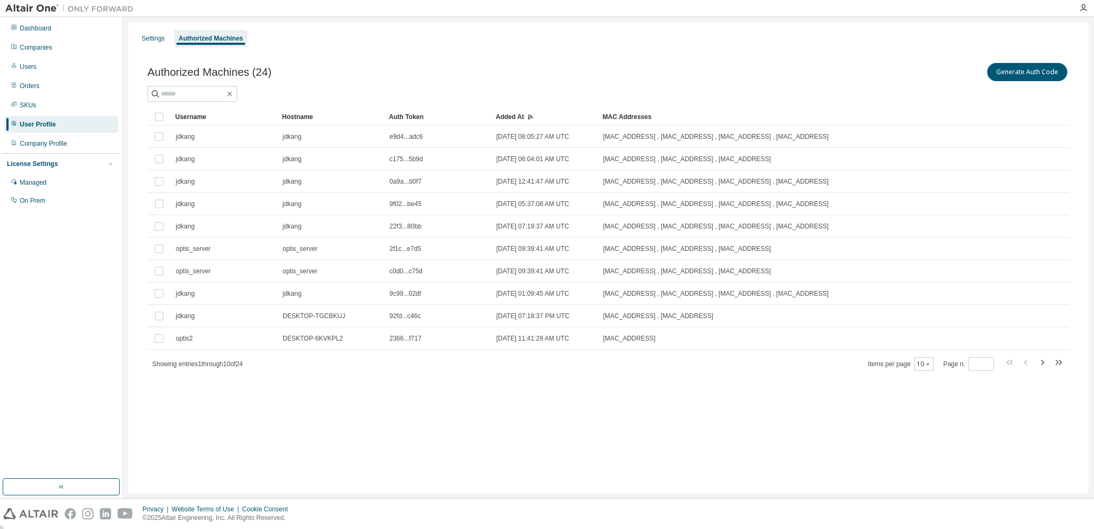
click at [731, 393] on div "Authorized Machines (24) Generate Auth Code Clear Load Save Save As Field Opera…" at bounding box center [609, 224] width 948 height 352
drag, startPoint x: 153, startPoint y: 363, endPoint x: 272, endPoint y: 363, distance: 119.2
click at [272, 363] on div "Showing entries 1 through 10 of 24 Items per page 10 Page n. *" at bounding box center [608, 363] width 922 height 15
click at [286, 384] on div "Authorized Machines (24) Generate Auth Code Clear Load Save Save As Field Opera…" at bounding box center [609, 224] width 948 height 352
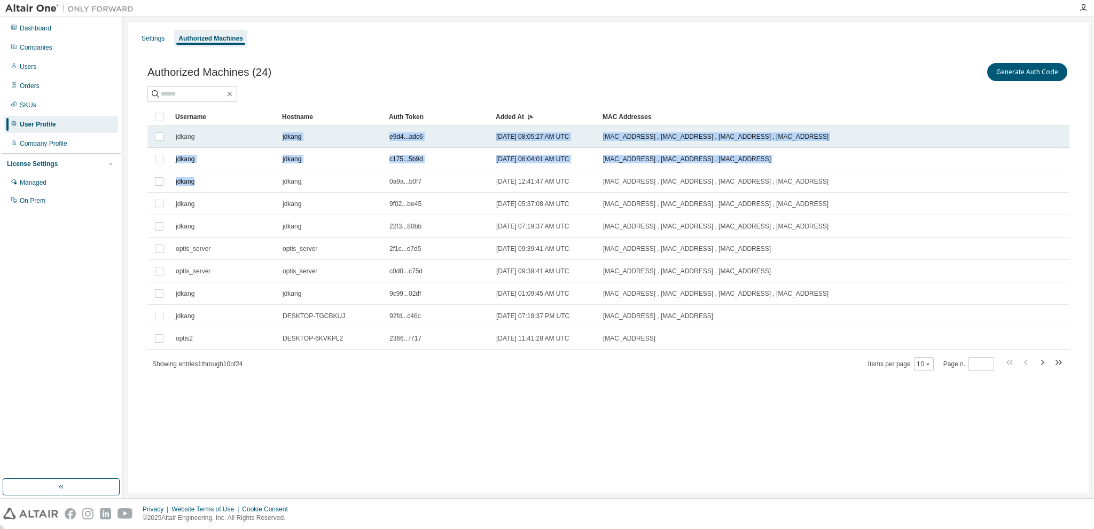
drag, startPoint x: 231, startPoint y: 188, endPoint x: 197, endPoint y: 133, distance: 65.5
click at [197, 133] on tbody "jdkang jdkang e9d4...adc6 [DATE] 08:05:27 AM UTC [MAC_ADDRESS] , [MAC_ADDRESS] …" at bounding box center [608, 238] width 922 height 224
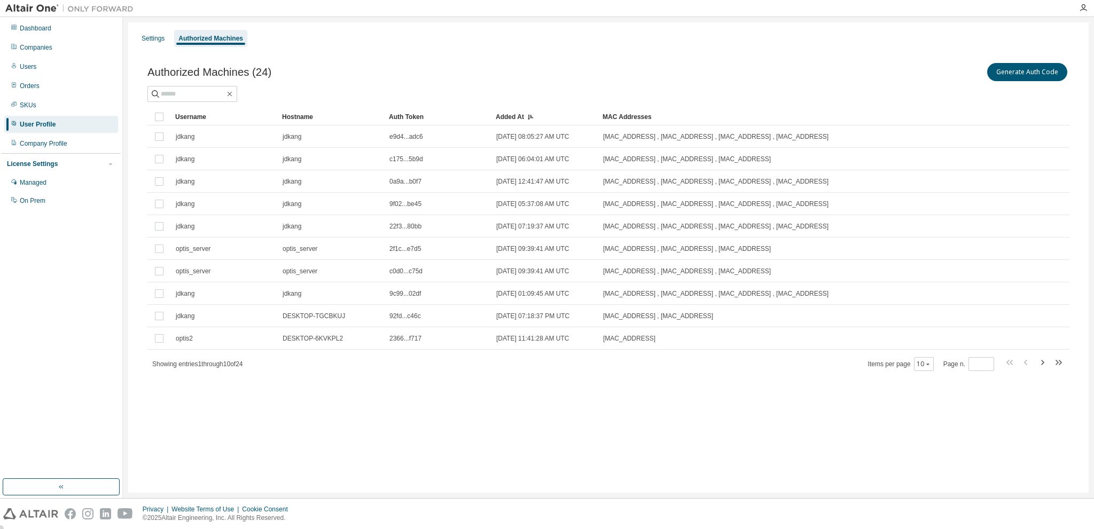
click at [417, 387] on div "Authorized Machines (24) Generate Auth Code Clear Load Save Save As Field Opera…" at bounding box center [609, 224] width 948 height 352
click at [43, 178] on div "Managed" at bounding box center [61, 182] width 114 height 17
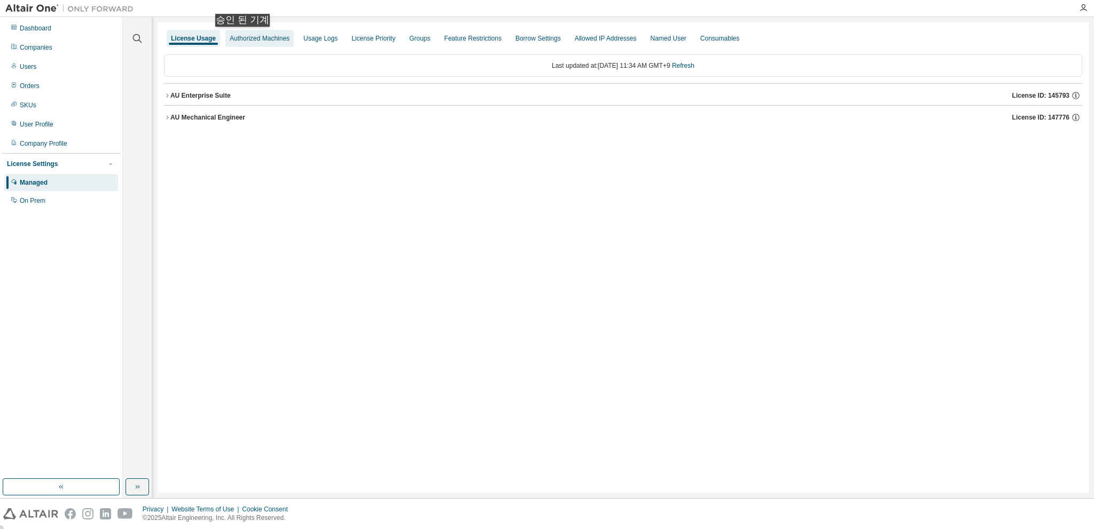
click at [245, 37] on div "Authorized Machines" at bounding box center [260, 38] width 60 height 9
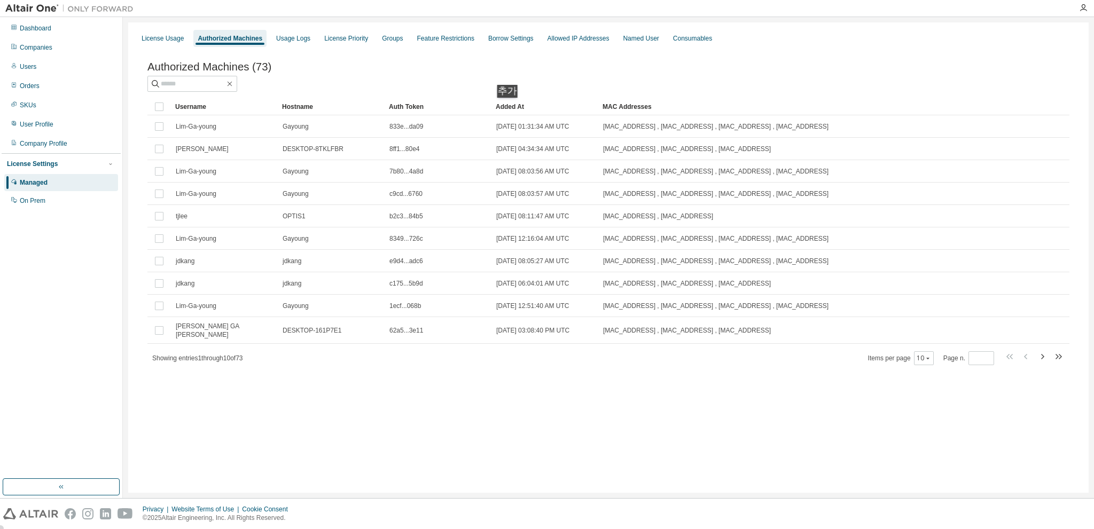
click at [511, 108] on div "Added At" at bounding box center [545, 106] width 98 height 17
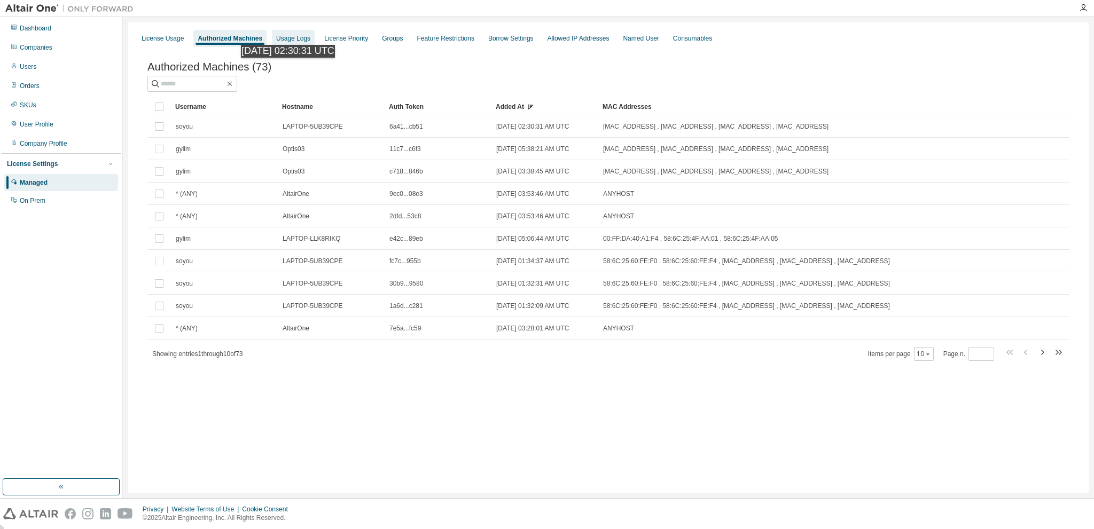
click at [294, 34] on div "Usage Logs" at bounding box center [293, 38] width 34 height 9
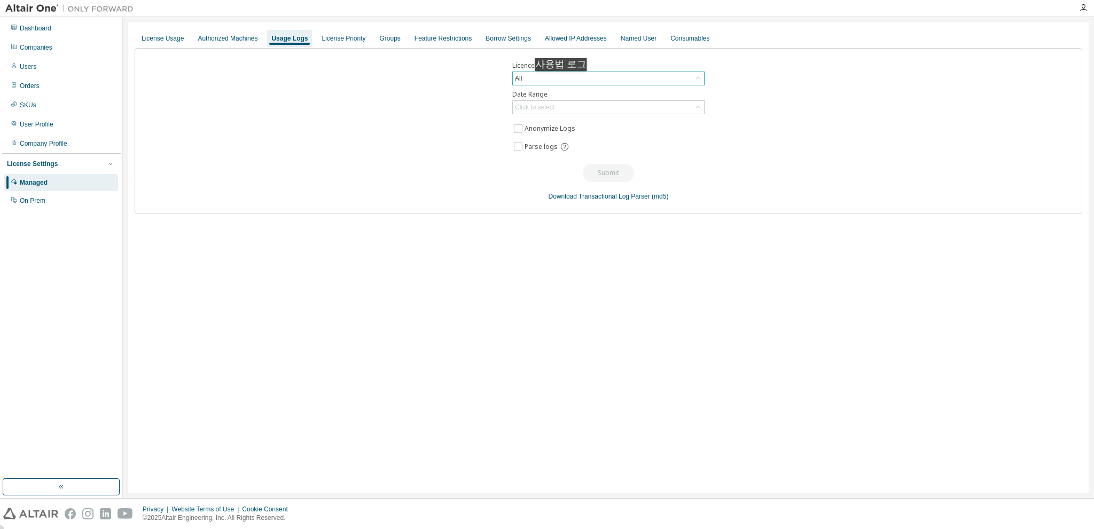
click at [564, 82] on div "All" at bounding box center [608, 78] width 191 height 13
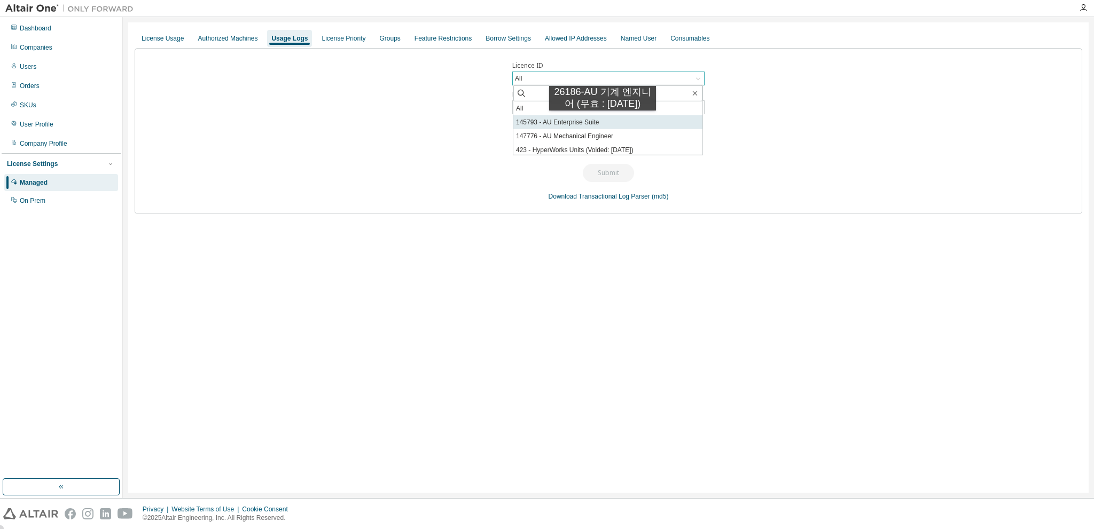
click at [603, 121] on li "145793 - AU Enterprise Suite" at bounding box center [607, 122] width 189 height 14
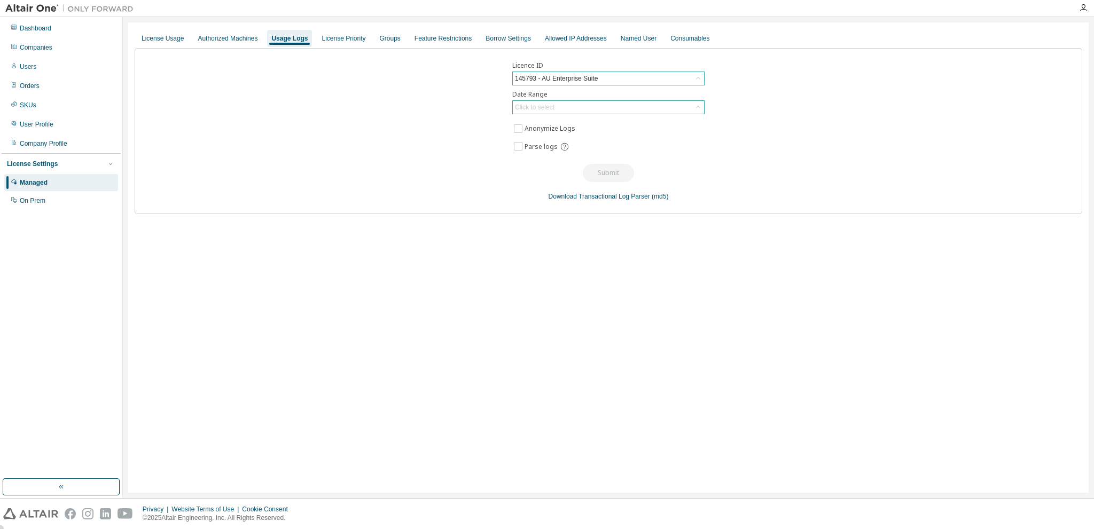
click at [576, 110] on div "Click to select" at bounding box center [608, 107] width 191 height 13
click at [543, 140] on li "Last 30 days" at bounding box center [607, 137] width 189 height 14
click at [353, 37] on div "License Priority" at bounding box center [344, 38] width 44 height 9
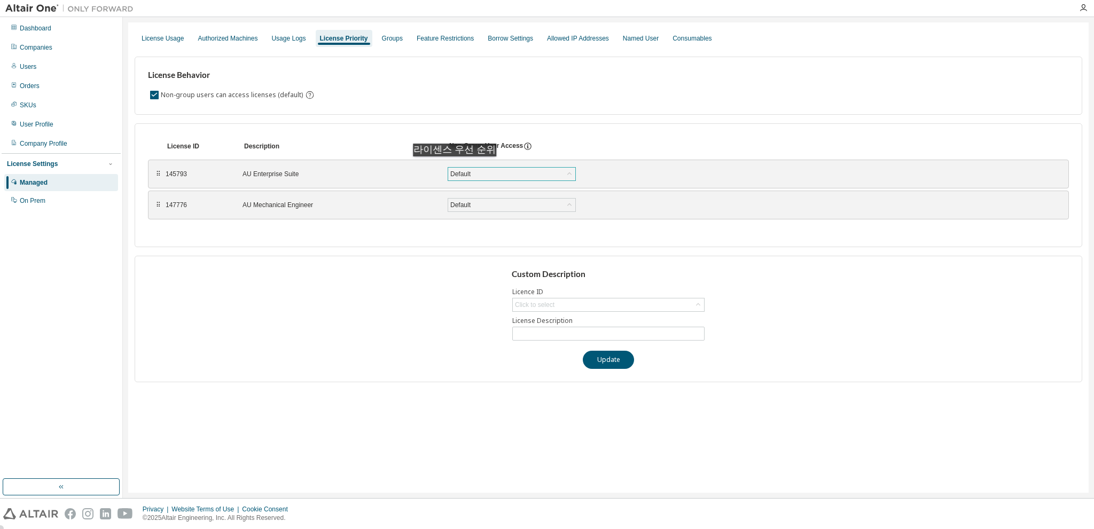
click at [456, 168] on div "Default" at bounding box center [461, 174] width 24 height 12
click at [458, 168] on div "Default" at bounding box center [461, 174] width 24 height 12
click at [488, 174] on div "Default" at bounding box center [511, 174] width 127 height 13
click at [395, 232] on div "License ID Description Non-Group User Access ⠿ 145793 AU Enterprise Suite Defau…" at bounding box center [609, 185] width 948 height 124
click at [469, 203] on div "Default" at bounding box center [461, 205] width 24 height 12
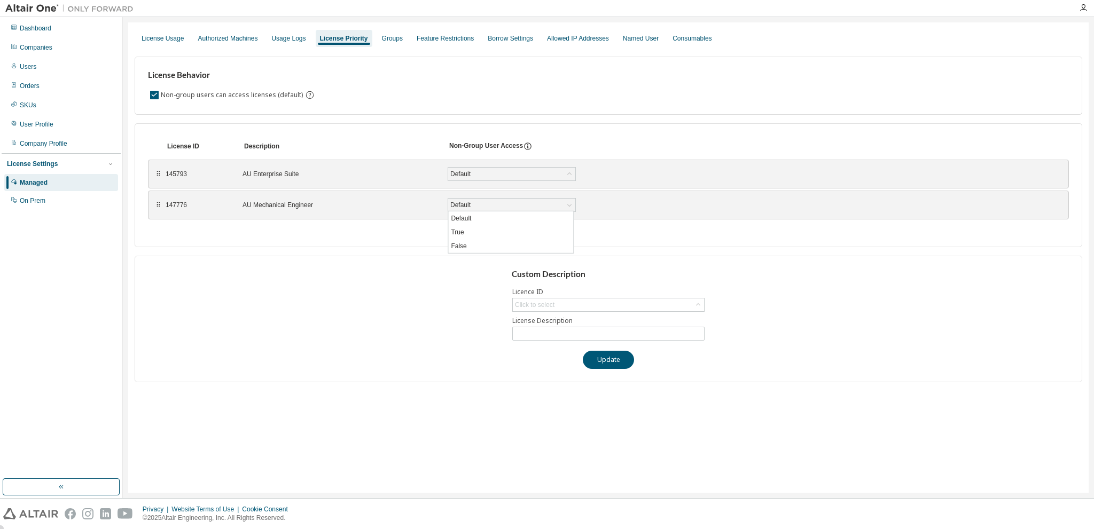
click at [414, 228] on div "License ID Description Non-Group User Access ⠿ 145793 AU Enterprise Suite Defau…" at bounding box center [609, 185] width 948 height 124
click at [563, 299] on div "Click to select" at bounding box center [608, 305] width 191 height 13
click at [566, 339] on li "145793 - AU Enterprise Suite" at bounding box center [607, 333] width 189 height 14
type input "**********"
click at [564, 336] on input "**********" at bounding box center [608, 334] width 187 height 9
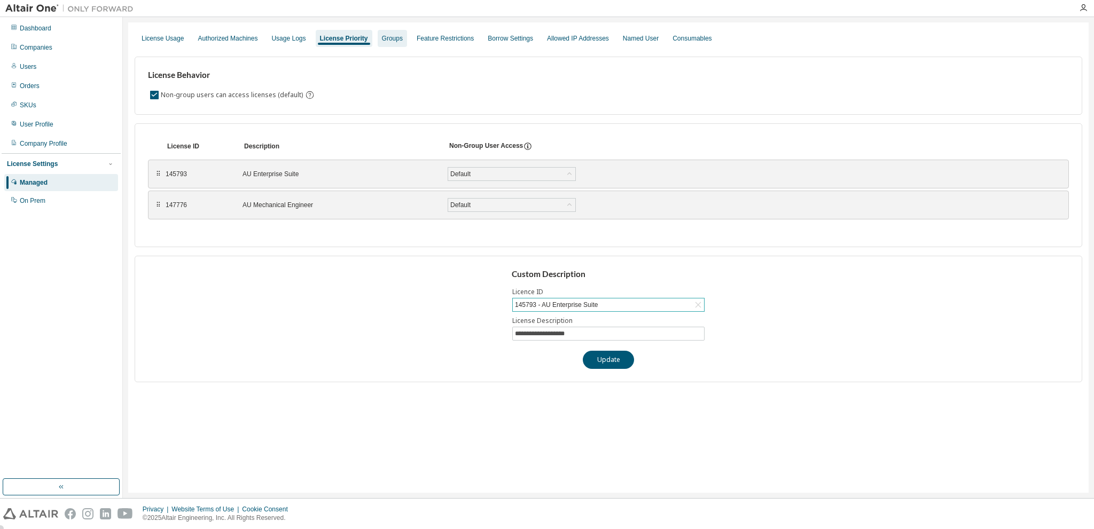
click at [385, 36] on div "Groups" at bounding box center [392, 38] width 21 height 9
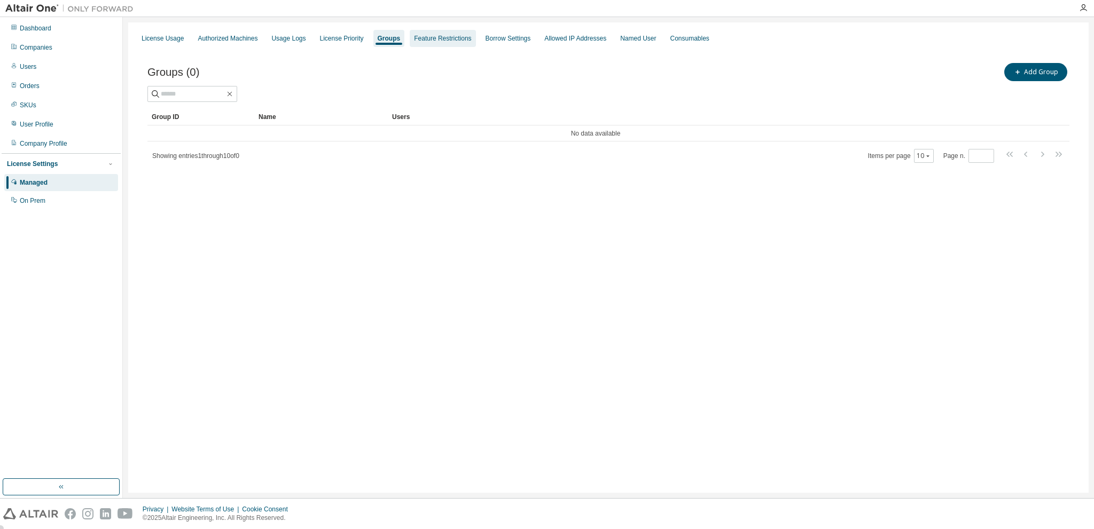
click at [425, 40] on div "Feature Restrictions" at bounding box center [442, 38] width 57 height 9
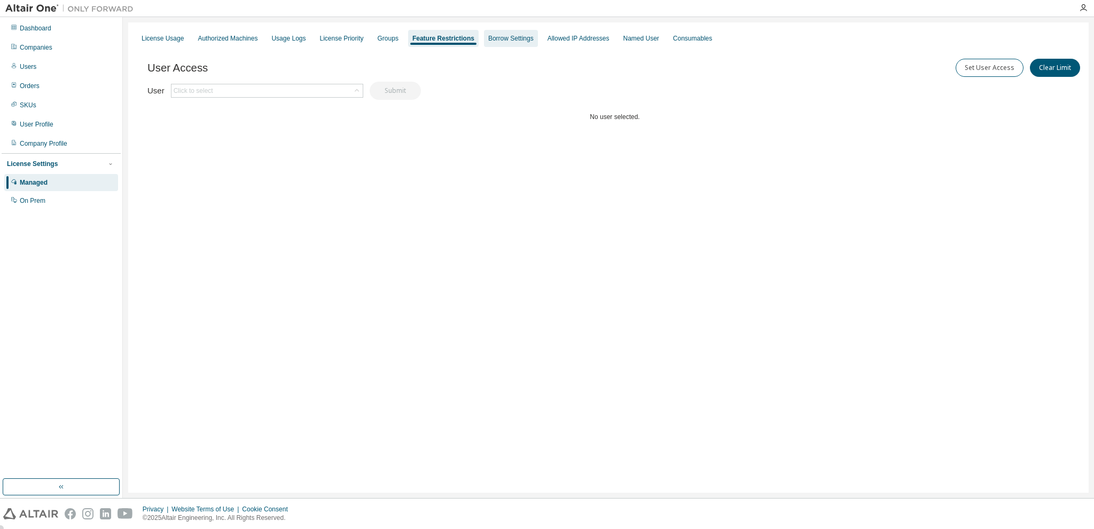
click at [493, 42] on div "Borrow Settings" at bounding box center [510, 38] width 45 height 9
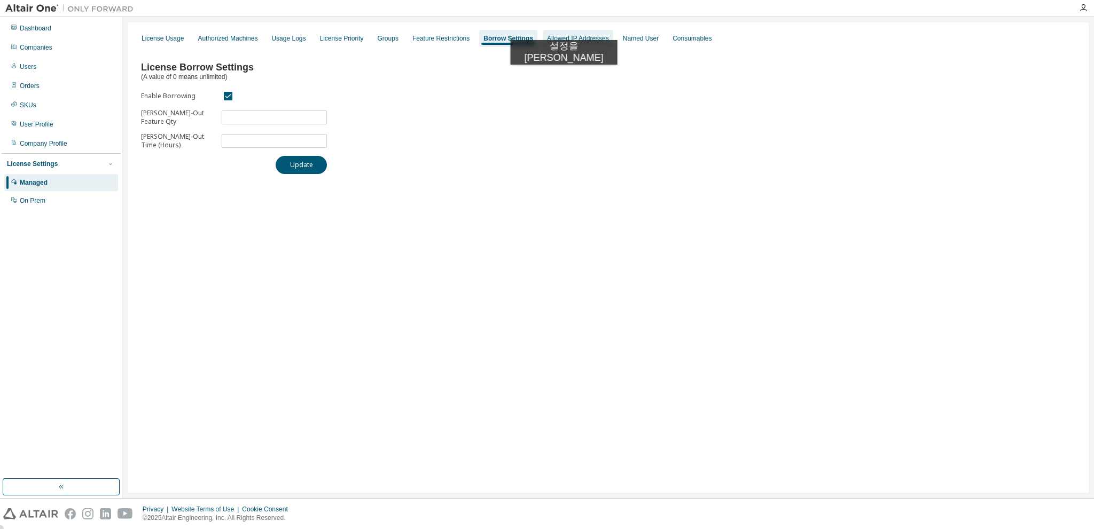
click at [552, 30] on div "Allowed IP Addresses" at bounding box center [578, 38] width 71 height 17
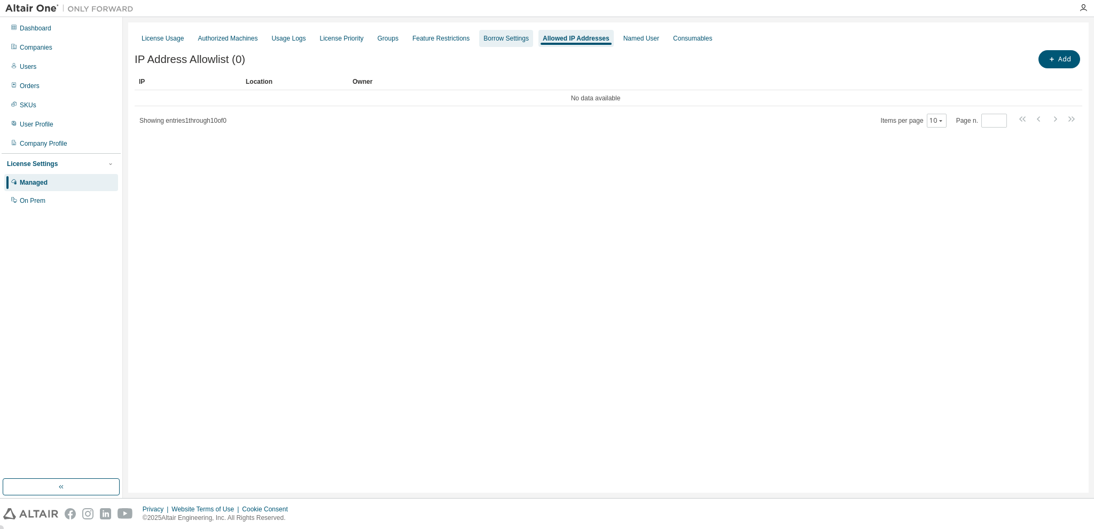
click at [493, 35] on div "Borrow Settings" at bounding box center [506, 38] width 45 height 9
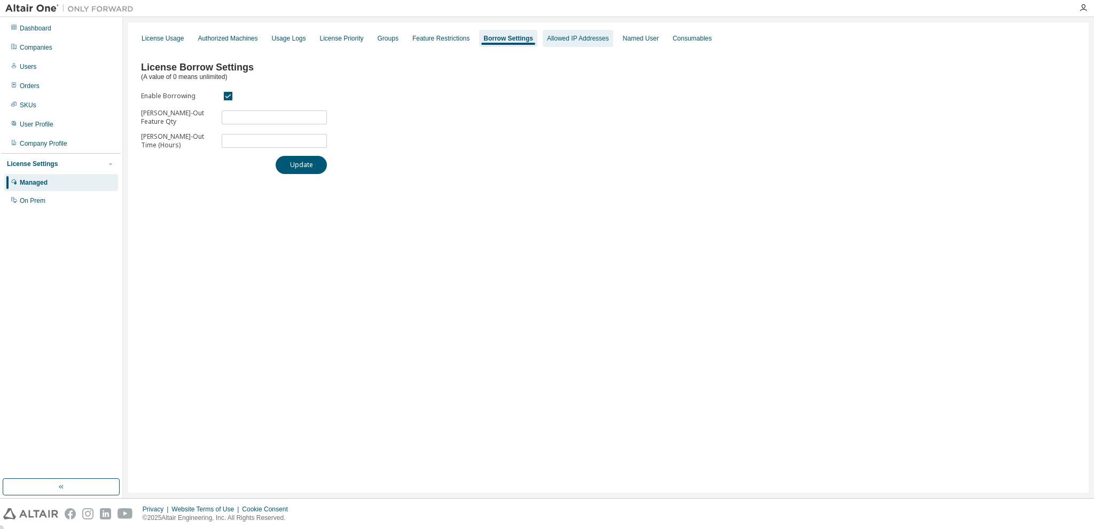
click at [562, 38] on div "Allowed IP Addresses" at bounding box center [578, 38] width 62 height 9
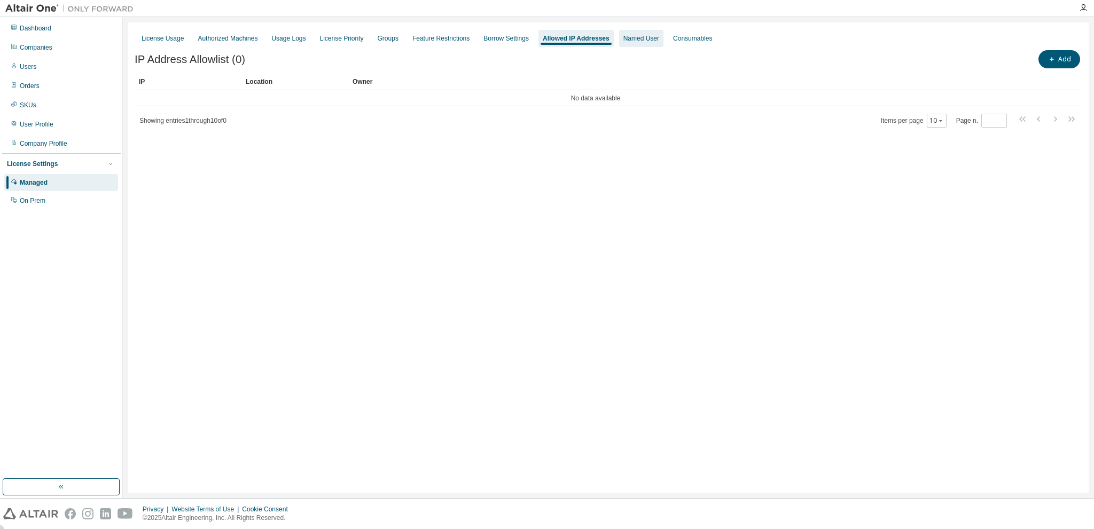
click at [633, 38] on div "Named User" at bounding box center [642, 38] width 36 height 9
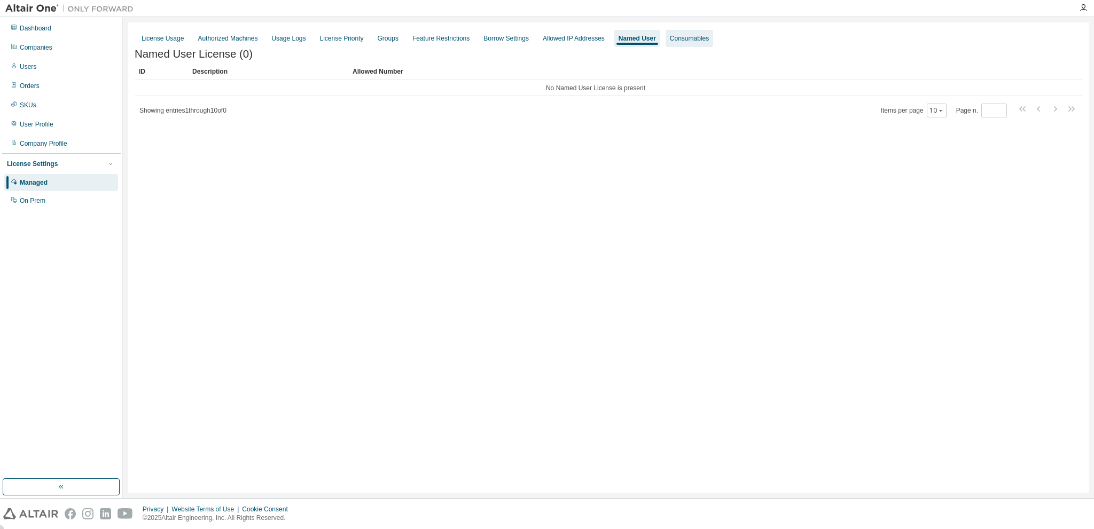
click at [670, 41] on div "Consumables" at bounding box center [689, 38] width 39 height 9
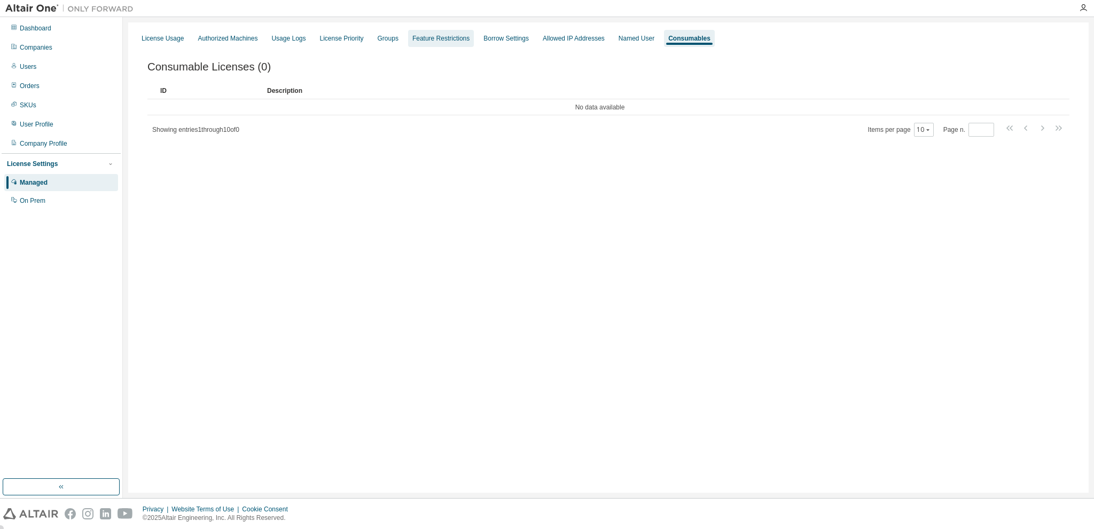
click at [419, 35] on div "Feature Restrictions" at bounding box center [440, 38] width 57 height 9
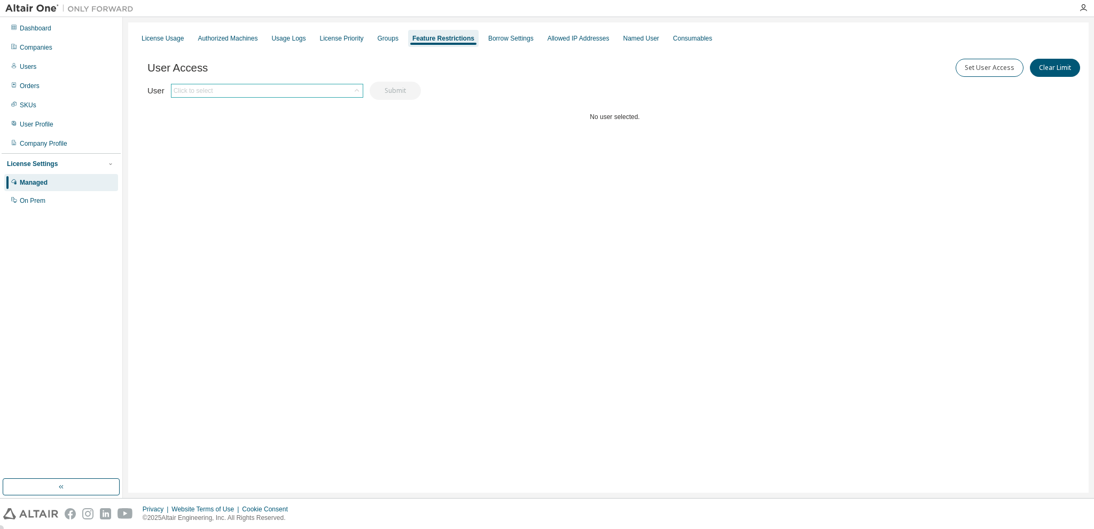
click at [245, 90] on div "Click to select" at bounding box center [267, 90] width 191 height 13
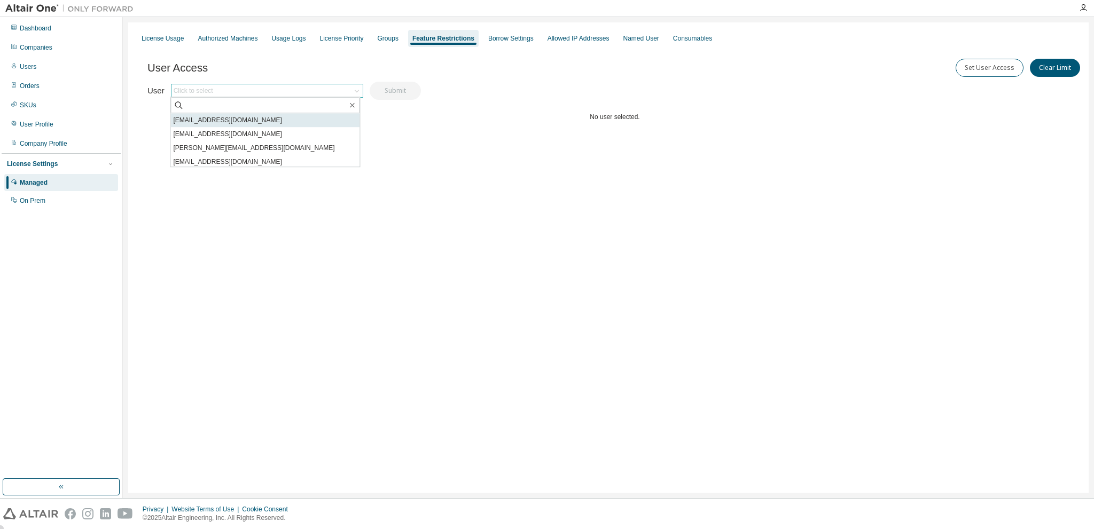
click at [230, 121] on li "[EMAIL_ADDRESS][DOMAIN_NAME]" at bounding box center [264, 120] width 189 height 14
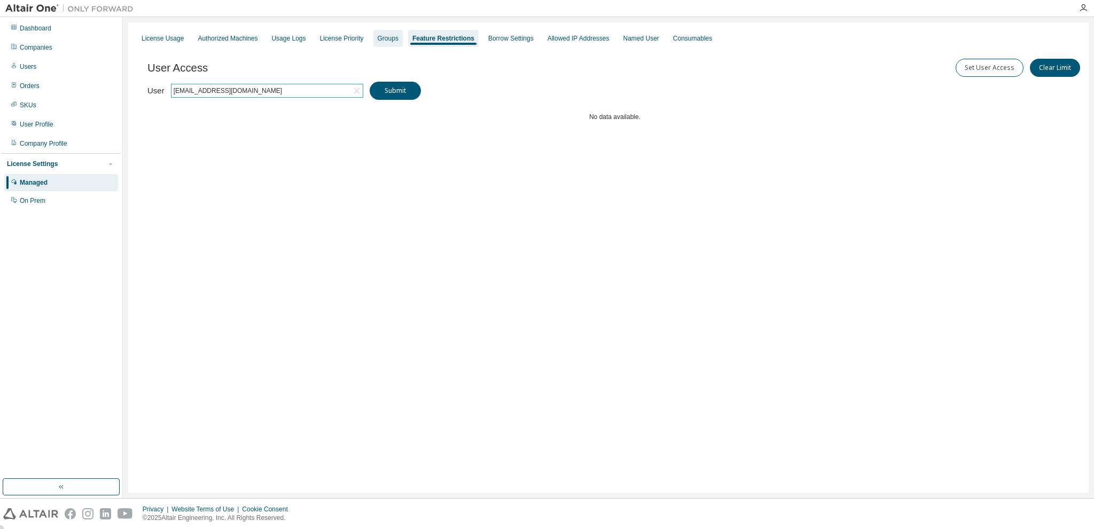
click at [378, 39] on div "Groups" at bounding box center [388, 38] width 21 height 9
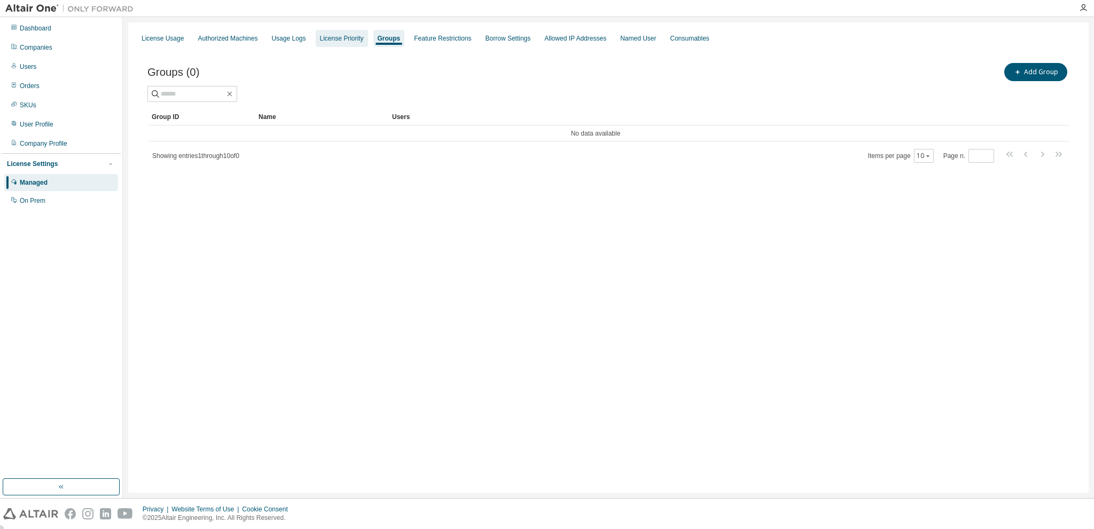
click at [344, 42] on div "License Priority" at bounding box center [342, 38] width 44 height 9
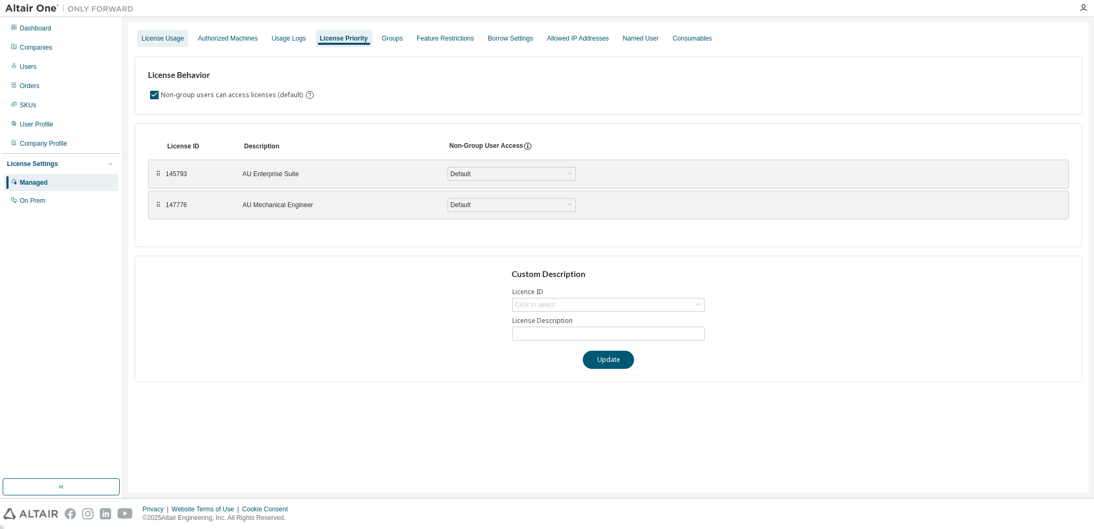
click at [165, 38] on div "License Usage" at bounding box center [163, 38] width 42 height 9
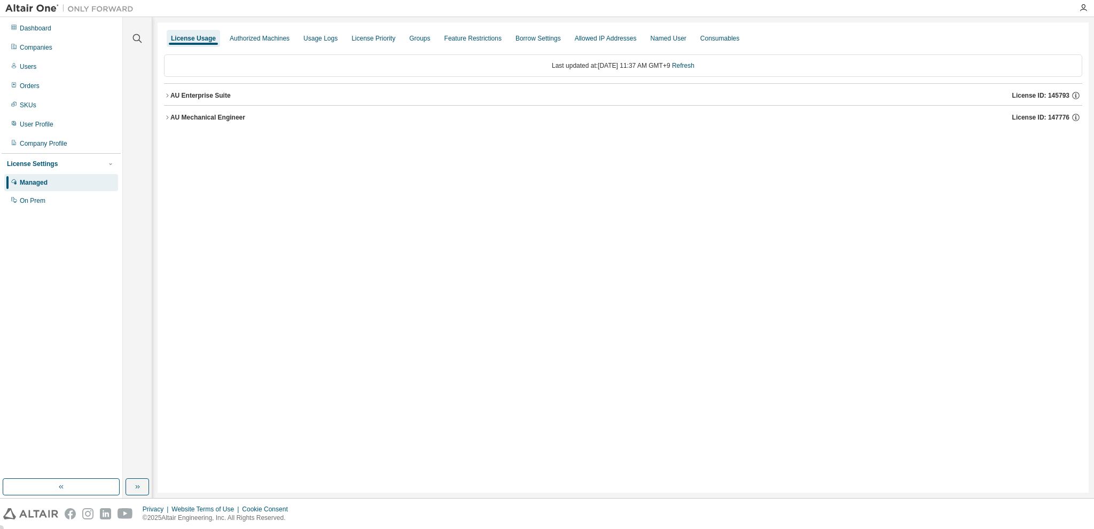
click at [170, 119] on icon "button" at bounding box center [167, 117] width 6 height 6
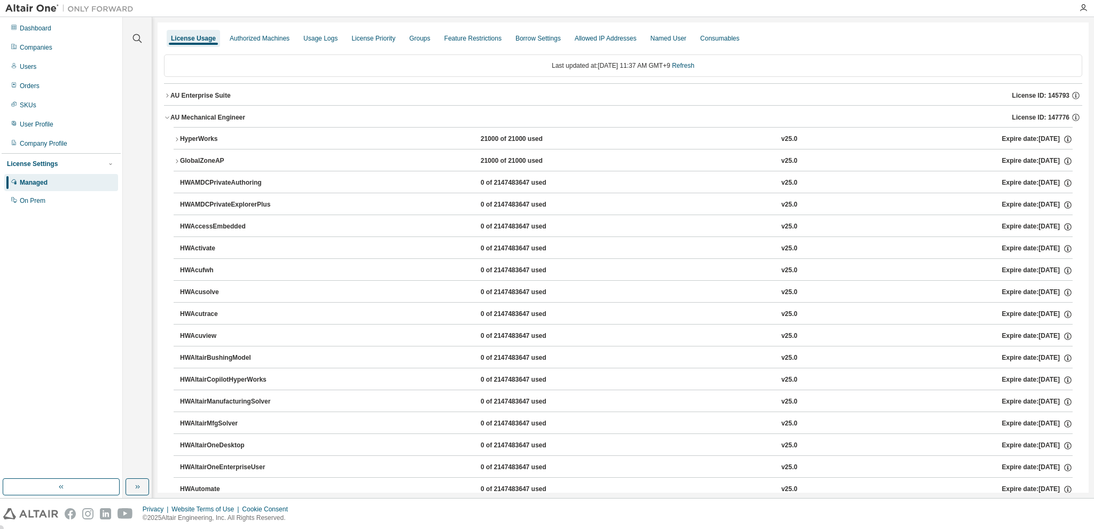
click at [176, 158] on icon "button" at bounding box center [177, 161] width 6 height 6
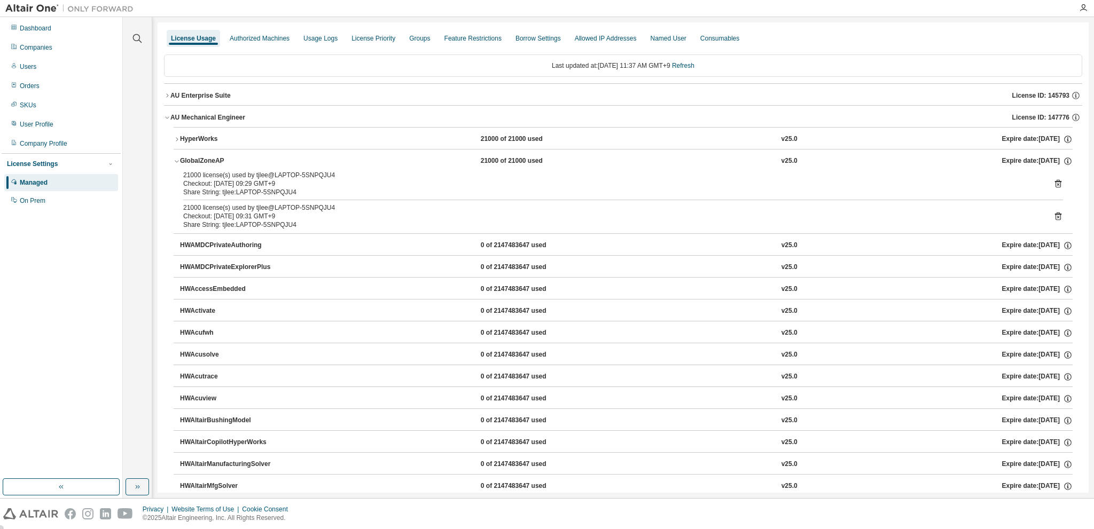
click at [178, 139] on icon "button" at bounding box center [177, 139] width 6 height 6
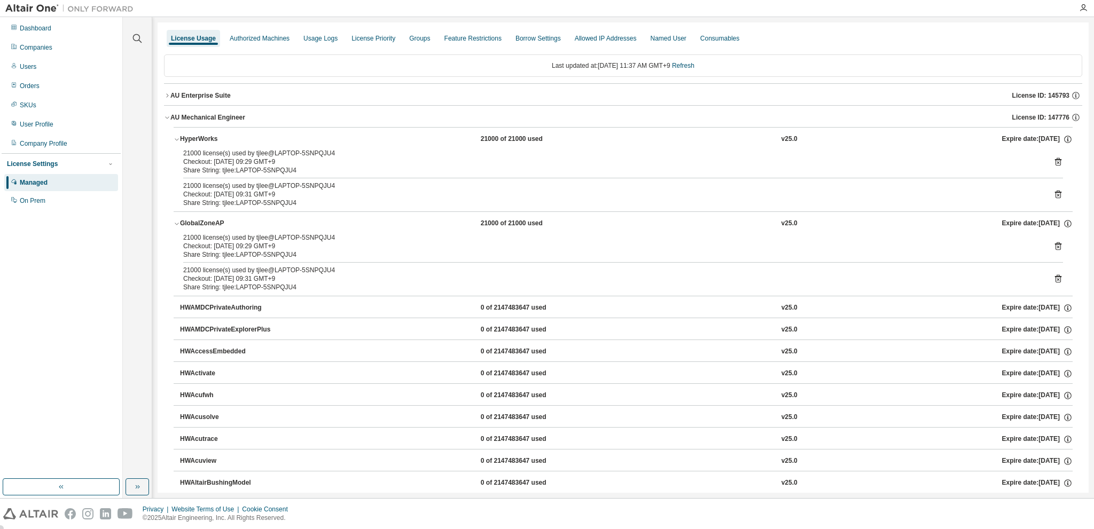
click at [171, 96] on div "AU Enterprise Suite" at bounding box center [200, 95] width 60 height 9
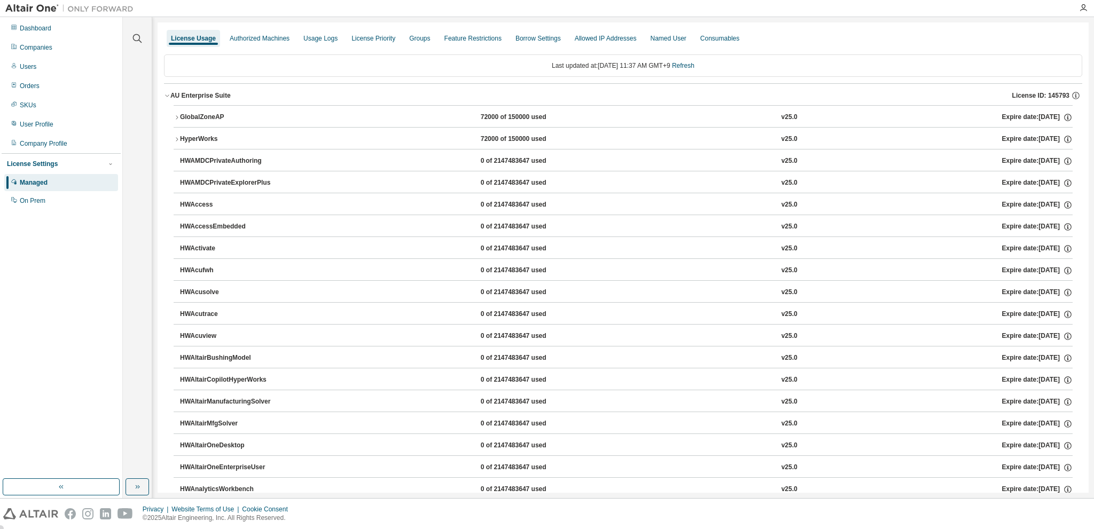
click at [178, 138] on icon "button" at bounding box center [177, 139] width 6 height 6
